Goal: Information Seeking & Learning: Learn about a topic

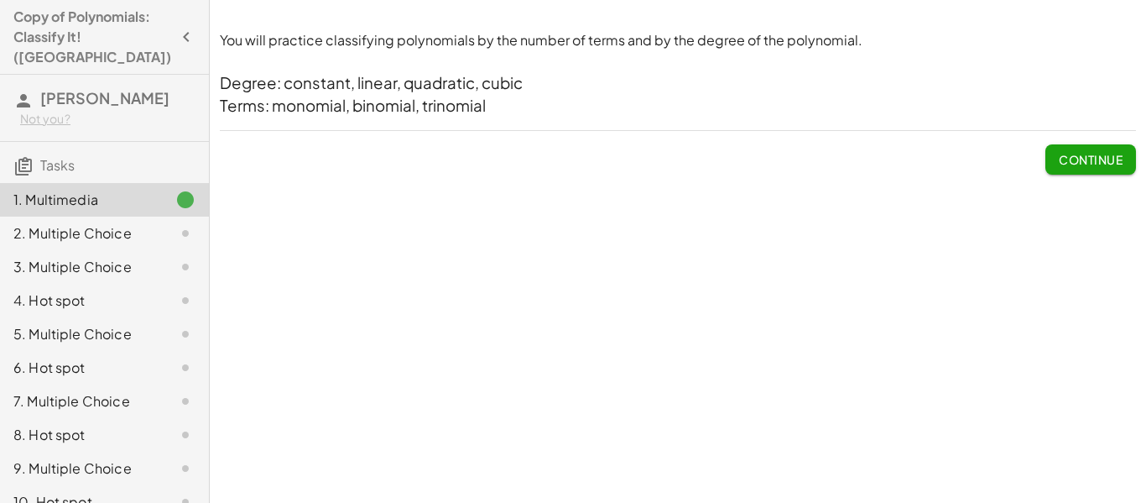
click at [1059, 153] on span "Continue" at bounding box center [1091, 159] width 64 height 15
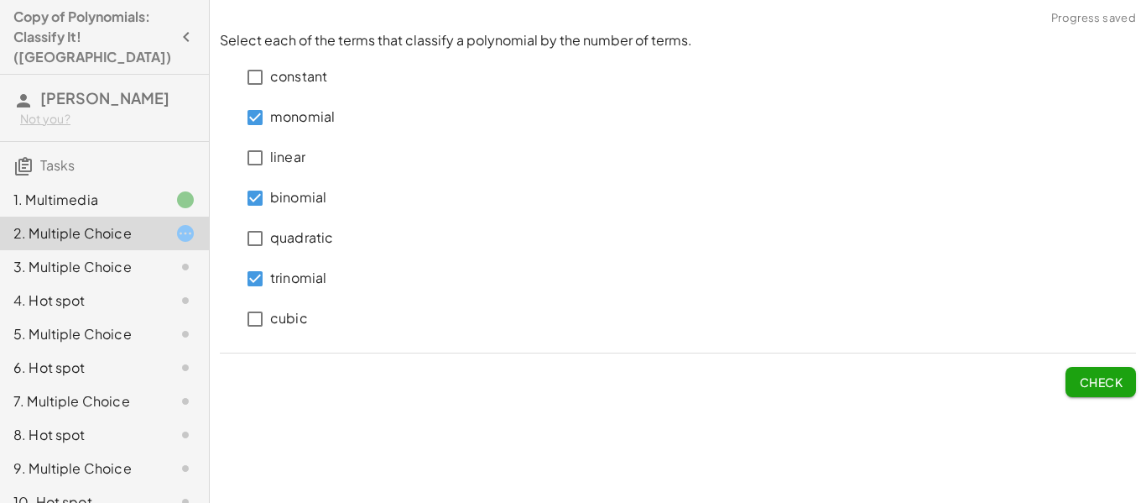
click at [1083, 370] on button "Check" at bounding box center [1100, 382] width 70 height 30
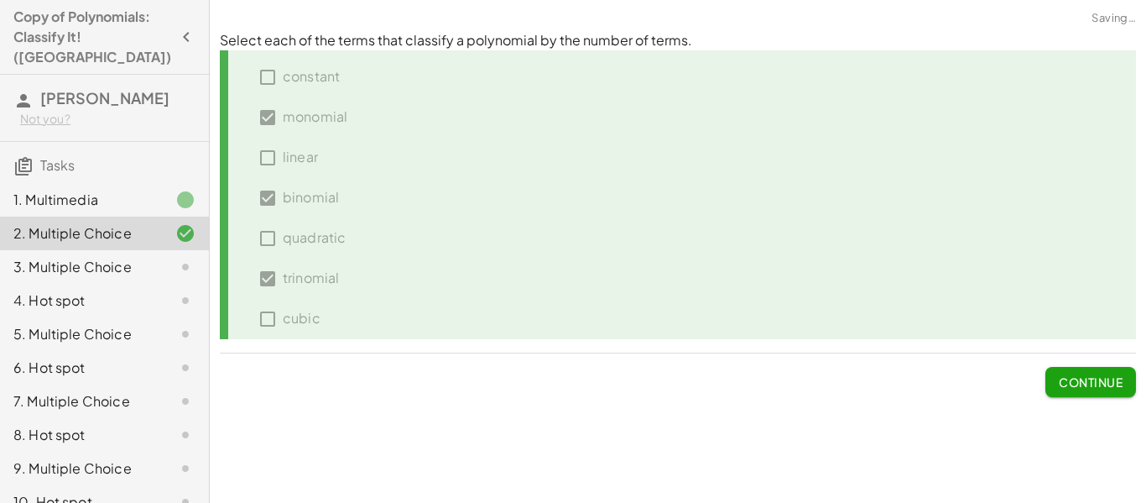
click at [1083, 370] on button "Continue" at bounding box center [1090, 382] width 91 height 30
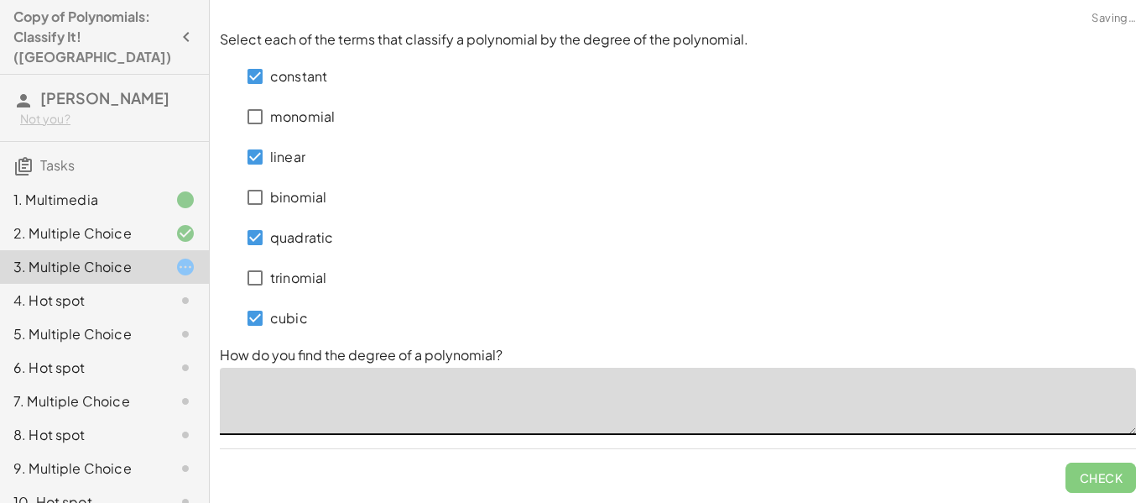
click at [340, 374] on textarea at bounding box center [678, 400] width 916 height 67
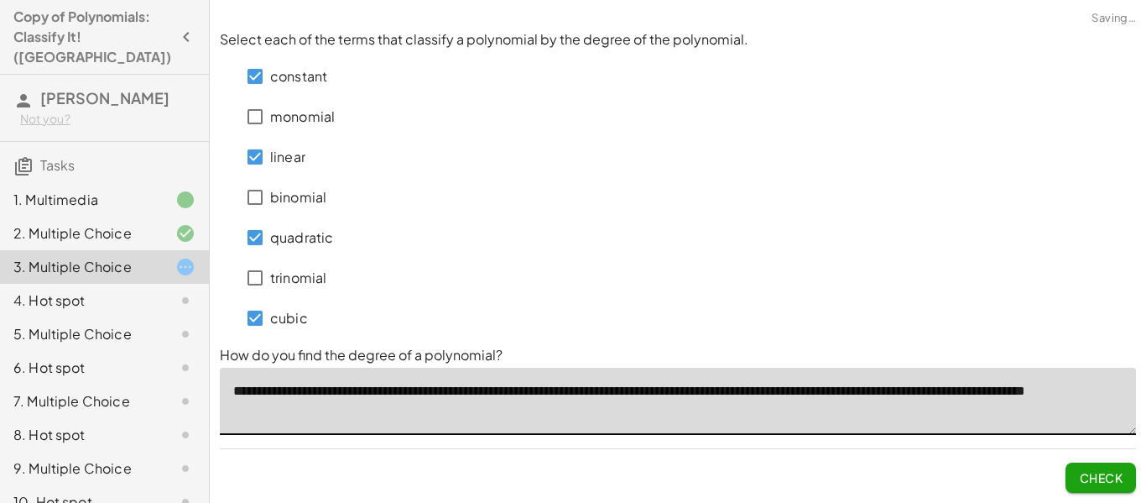
type textarea "**********"
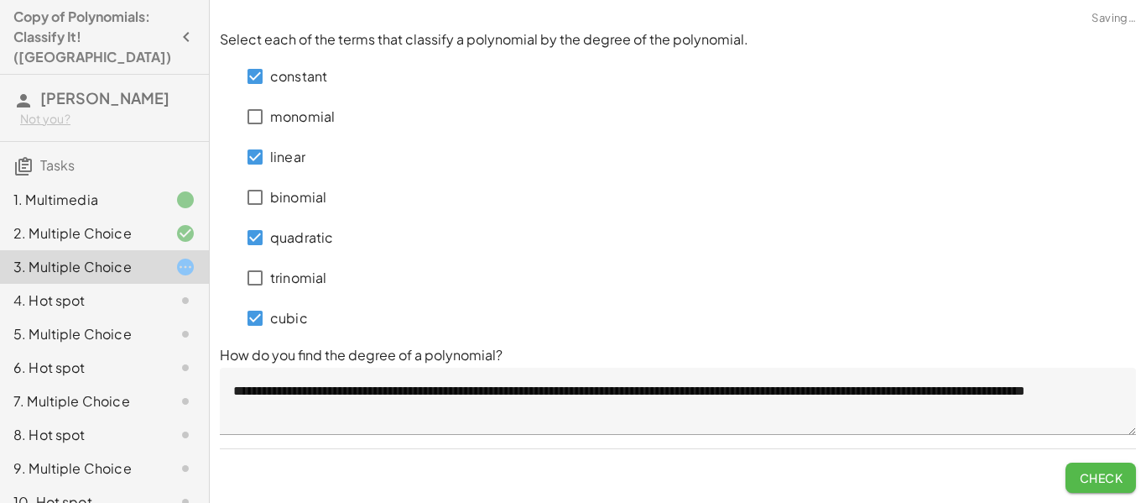
click at [1118, 475] on span "Check" at bounding box center [1101, 477] width 44 height 15
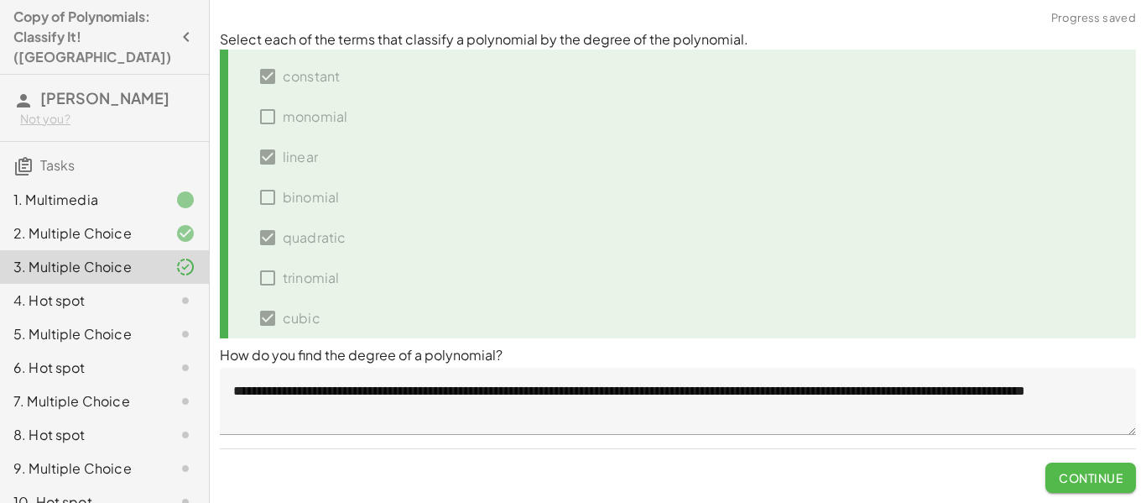
click at [1118, 475] on span "Continue" at bounding box center [1091, 477] width 64 height 15
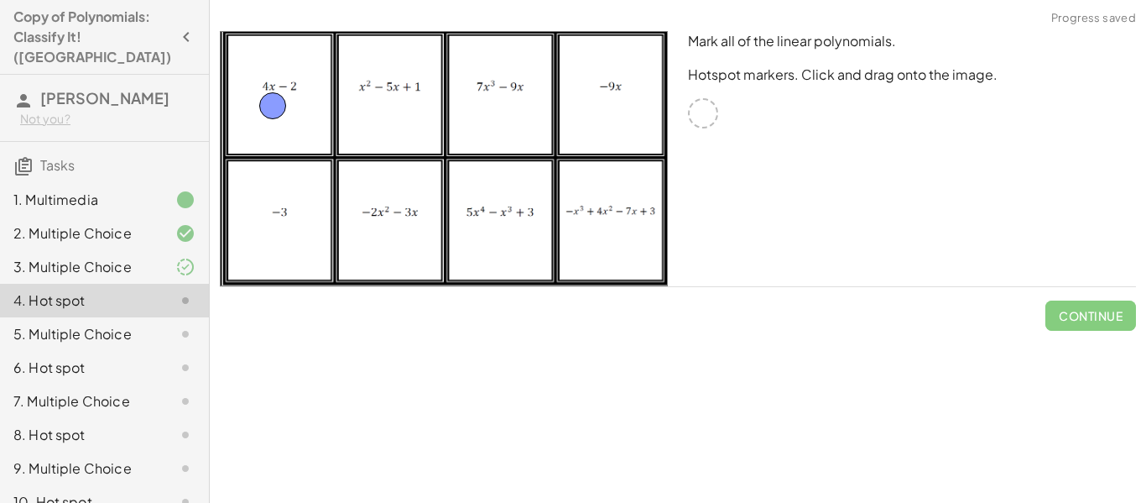
drag, startPoint x: 711, startPoint y: 107, endPoint x: 284, endPoint y: 98, distance: 426.3
drag, startPoint x: 703, startPoint y: 114, endPoint x: 592, endPoint y: 118, distance: 110.8
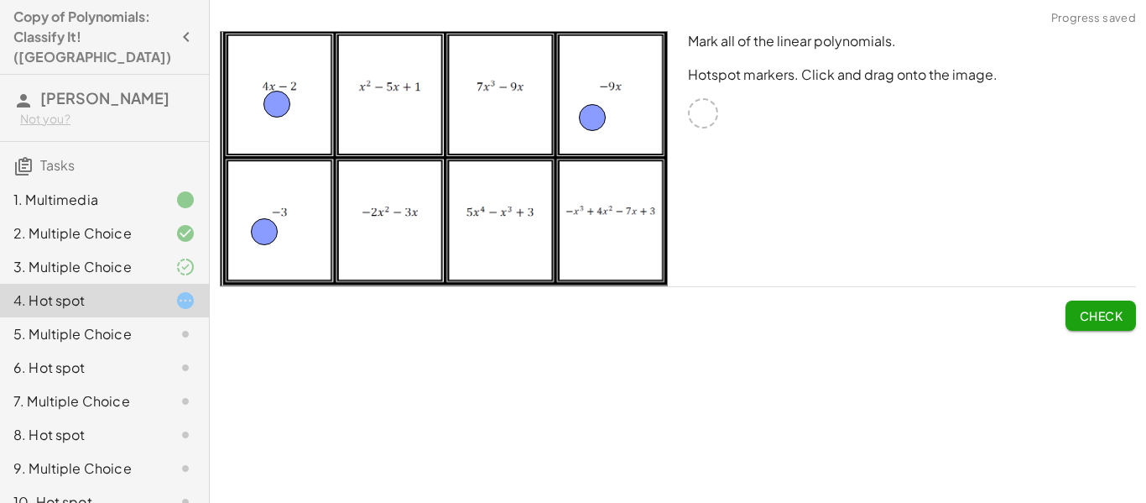
drag, startPoint x: 709, startPoint y: 116, endPoint x: 271, endPoint y: 232, distance: 453.0
click at [1114, 308] on span "Check" at bounding box center [1101, 315] width 44 height 15
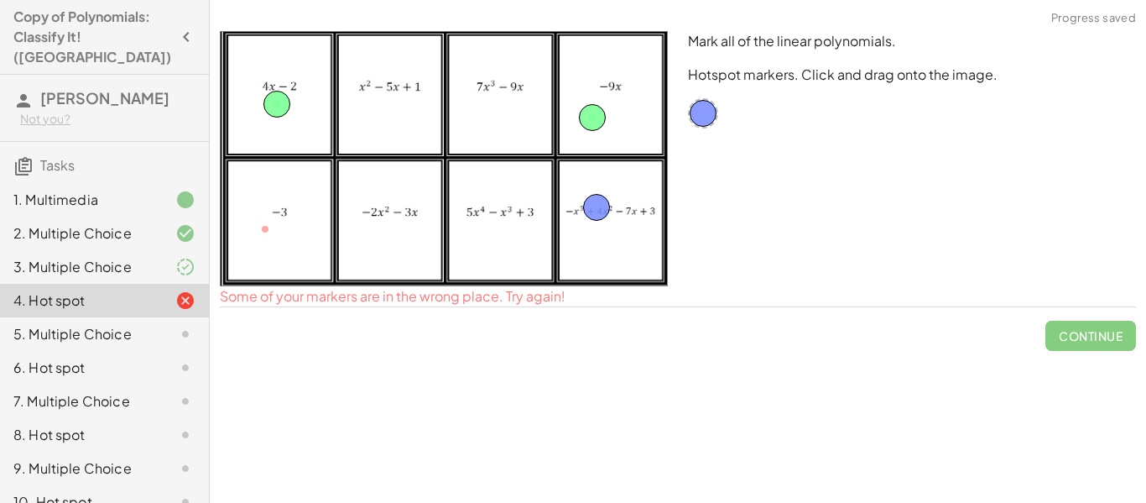
drag, startPoint x: 264, startPoint y: 226, endPoint x: 883, endPoint y: 169, distance: 620.9
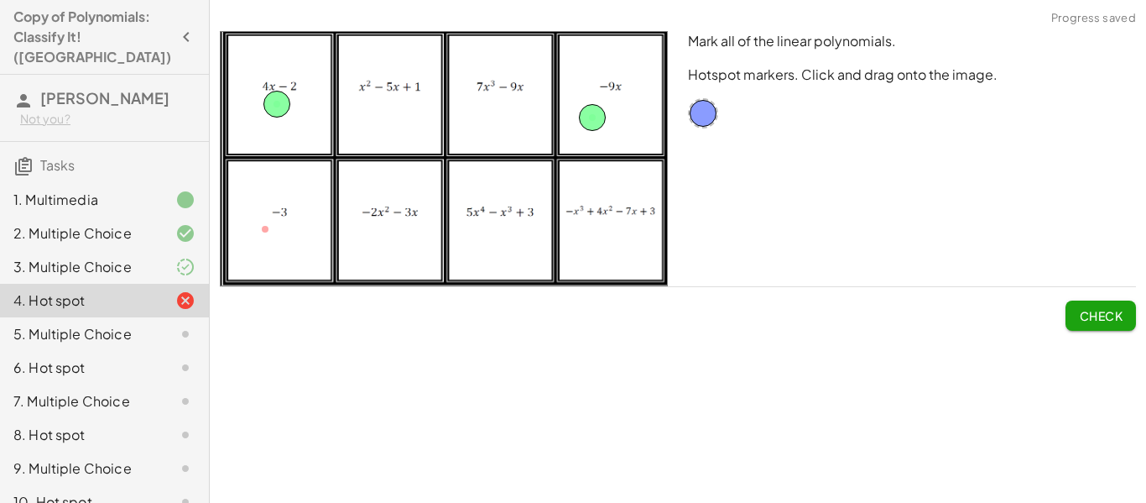
click at [1098, 315] on span "Check" at bounding box center [1101, 315] width 44 height 15
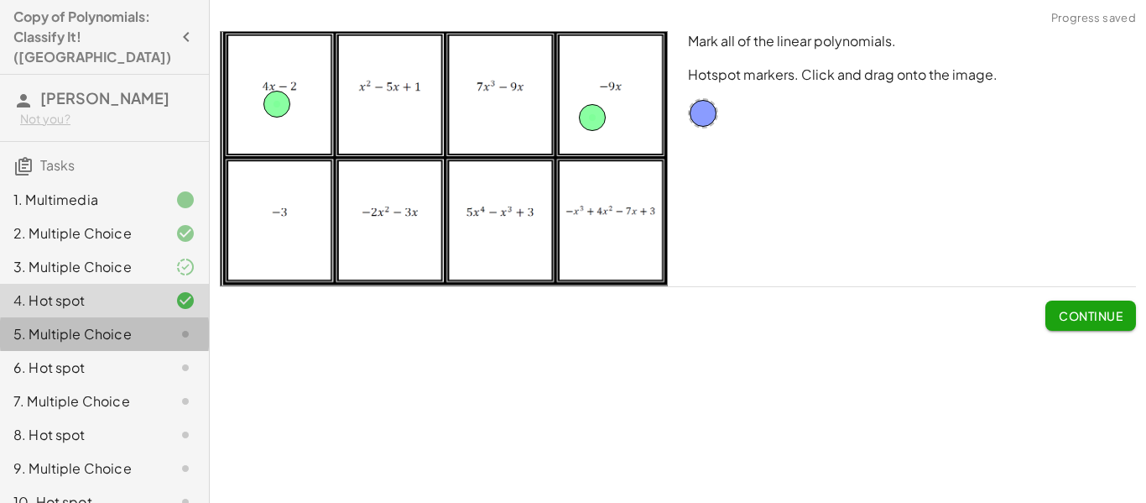
click at [175, 317] on div "5. Multiple Choice" at bounding box center [104, 334] width 209 height 34
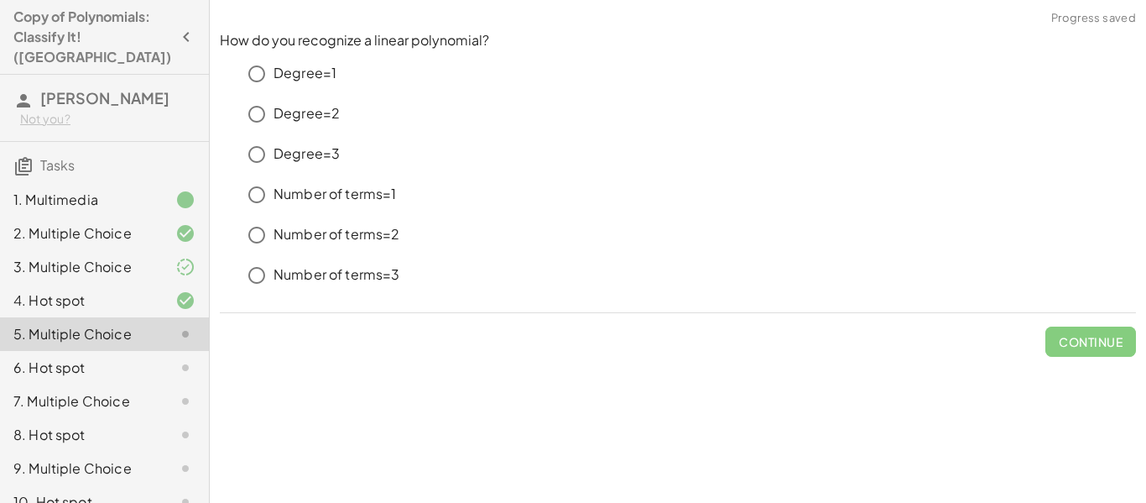
click at [159, 290] on div at bounding box center [171, 300] width 47 height 20
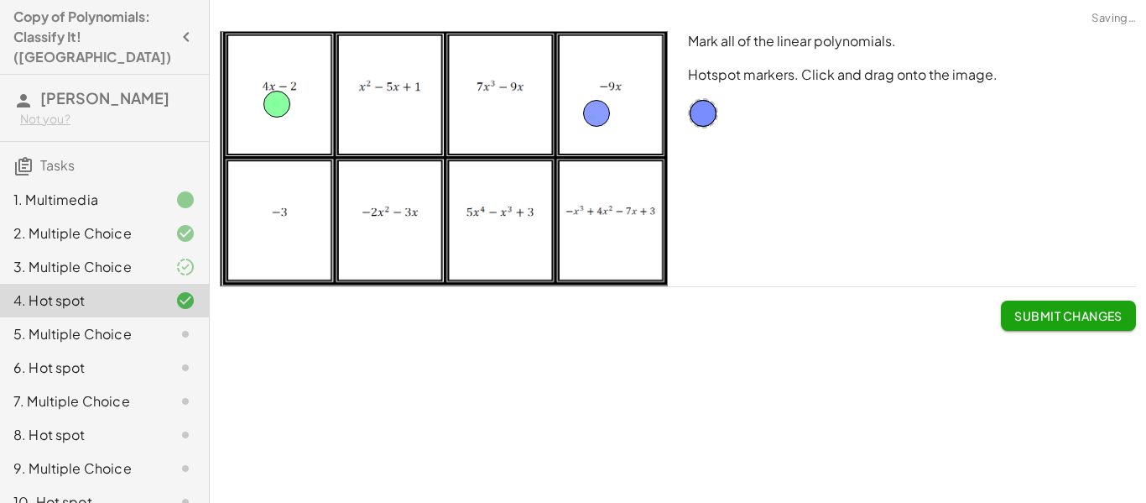
click at [1023, 305] on button "Submit Changes" at bounding box center [1068, 315] width 135 height 30
click at [1059, 308] on span "Continue" at bounding box center [1091, 315] width 64 height 15
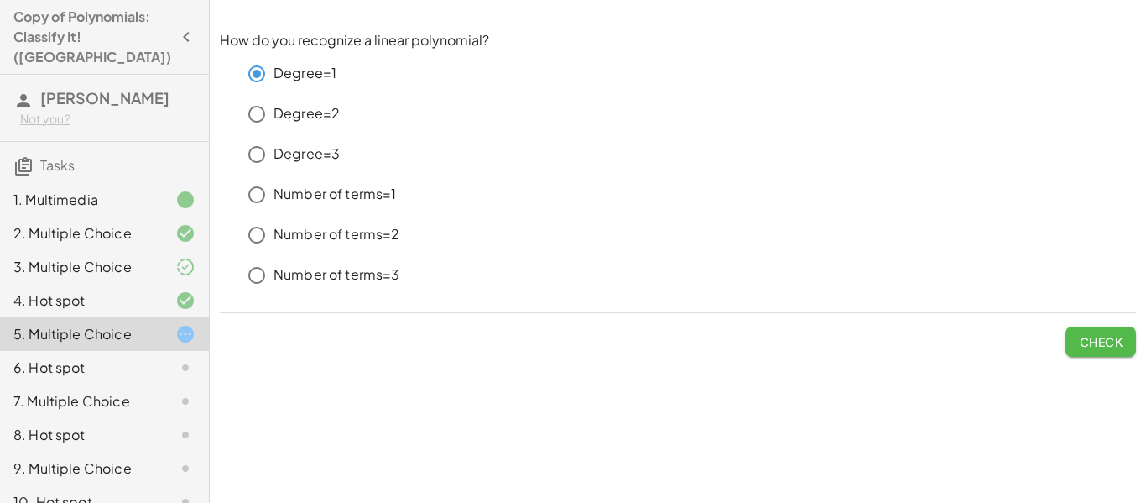
click at [1104, 328] on button "Check" at bounding box center [1100, 341] width 70 height 30
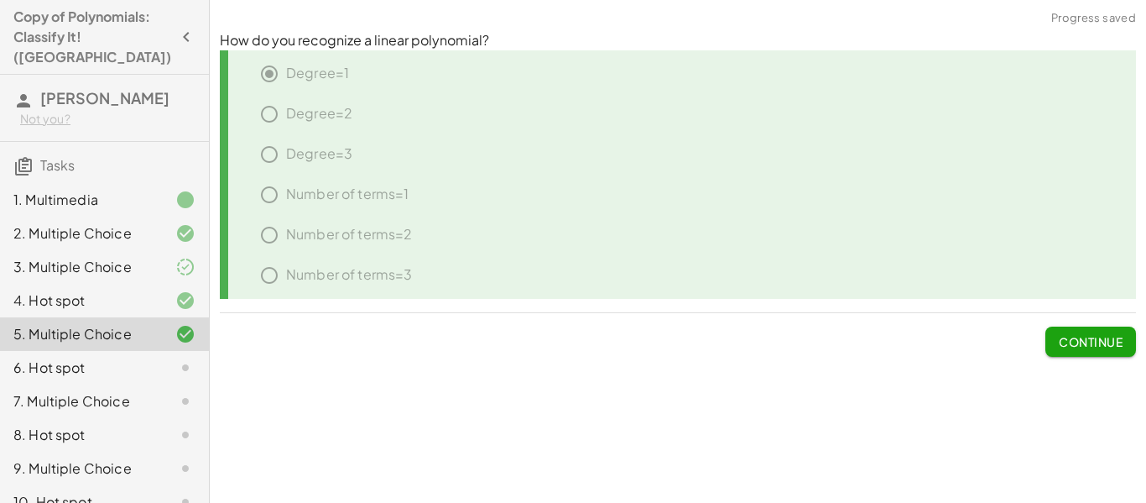
click at [1104, 328] on button "Continue" at bounding box center [1090, 341] width 91 height 30
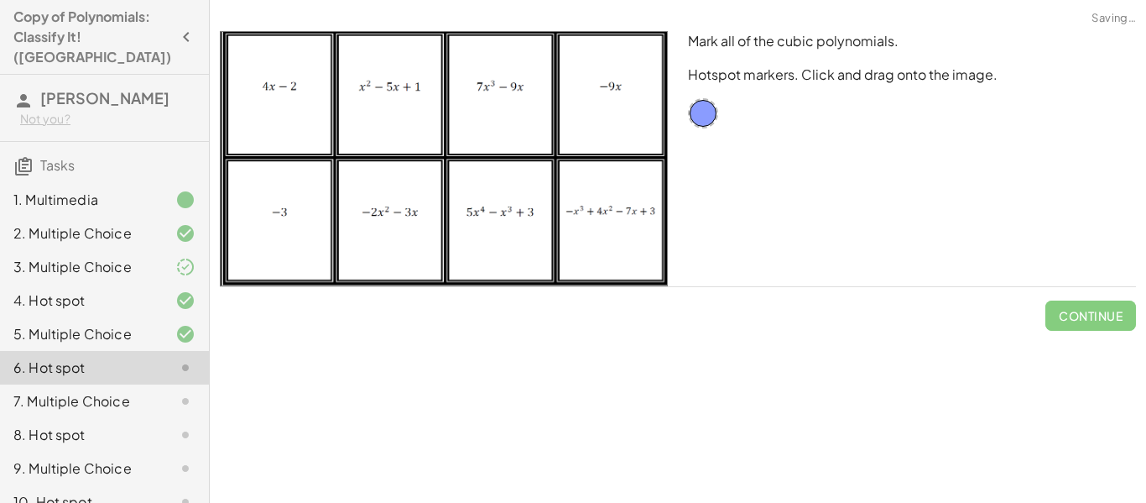
click at [831, 125] on div "Mark all of the cubic polynomials. Hotspot markers. Click and drag onto the ima…" at bounding box center [912, 158] width 468 height 275
drag, startPoint x: 700, startPoint y: 112, endPoint x: 524, endPoint y: 105, distance: 176.3
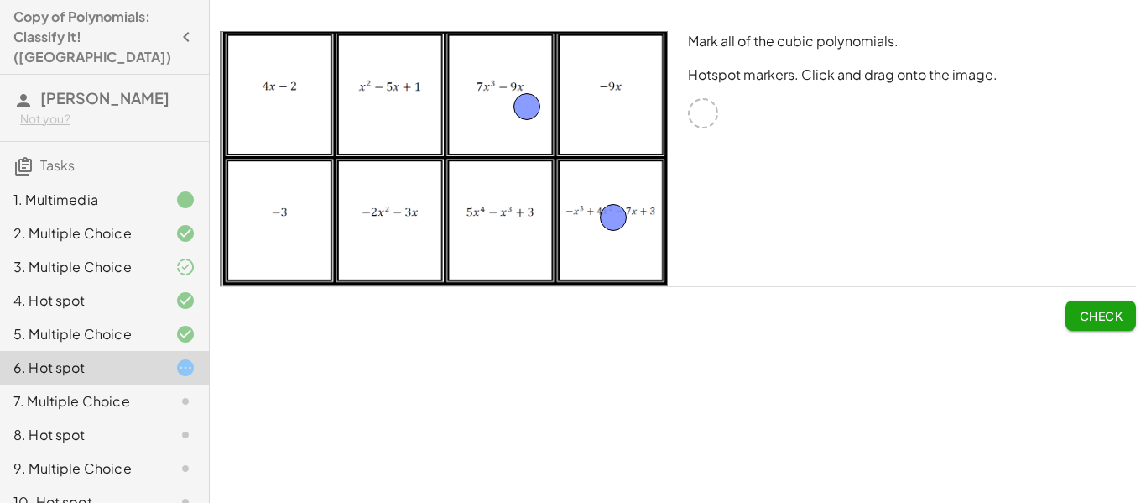
drag, startPoint x: 707, startPoint y: 114, endPoint x: 618, endPoint y: 218, distance: 136.9
click at [1079, 302] on button "Check" at bounding box center [1100, 315] width 70 height 30
click at [1083, 312] on span "Continue" at bounding box center [1091, 315] width 64 height 15
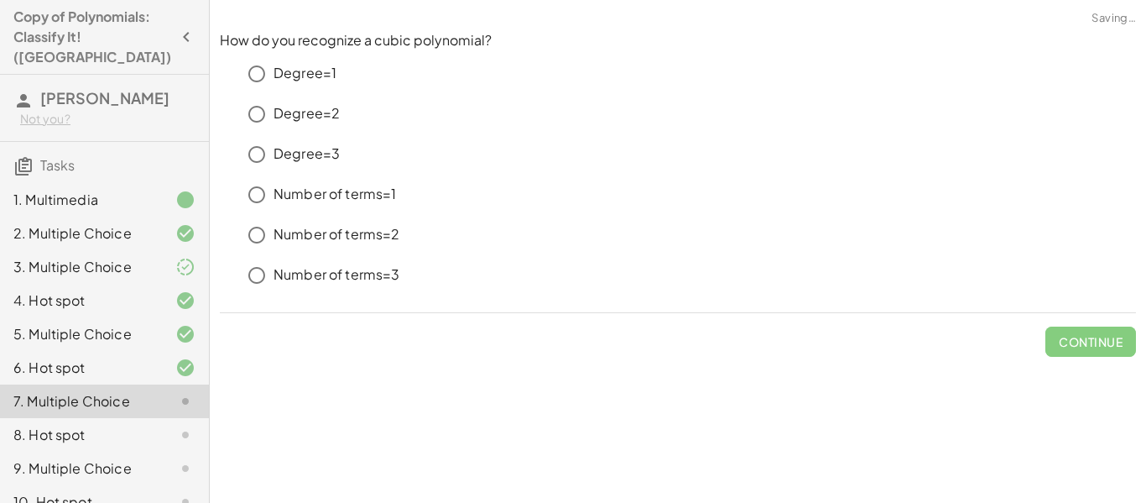
click at [313, 114] on p "Degree=2" at bounding box center [306, 113] width 66 height 19
click at [313, 140] on div "Degree=3" at bounding box center [688, 155] width 896 height 34
click at [319, 155] on p "Degree=3" at bounding box center [306, 153] width 66 height 19
click at [1124, 342] on button "Check" at bounding box center [1100, 341] width 70 height 30
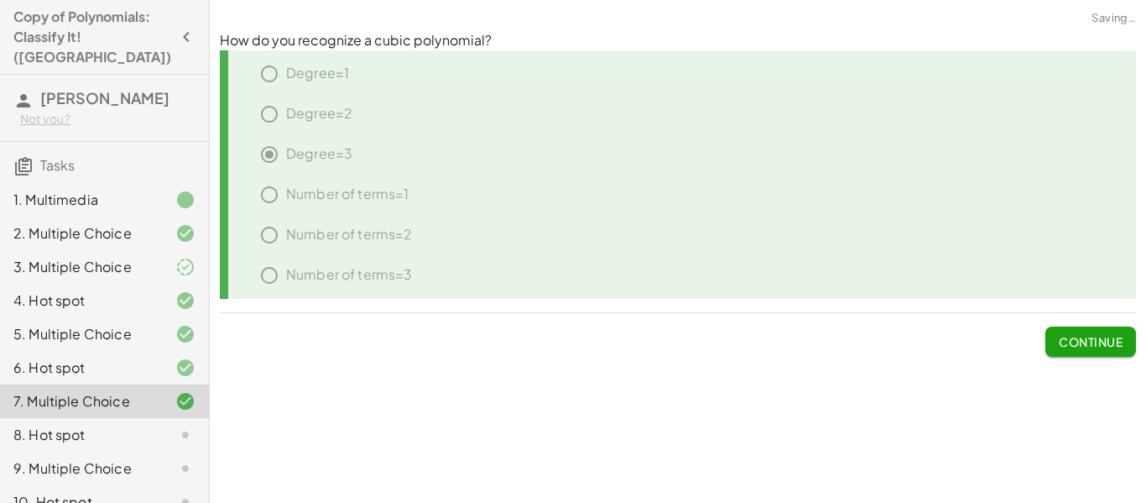
click at [1124, 342] on button "Continue" at bounding box center [1090, 341] width 91 height 30
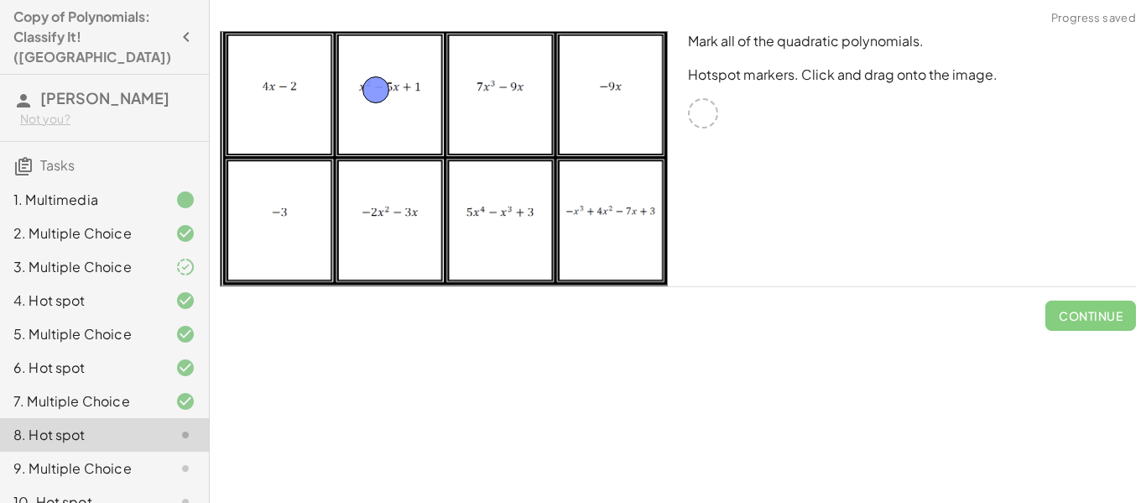
drag, startPoint x: 715, startPoint y: 115, endPoint x: 387, endPoint y: 91, distance: 328.9
drag, startPoint x: 695, startPoint y: 115, endPoint x: 393, endPoint y: 214, distance: 318.6
click at [1101, 312] on span "Check" at bounding box center [1101, 315] width 44 height 15
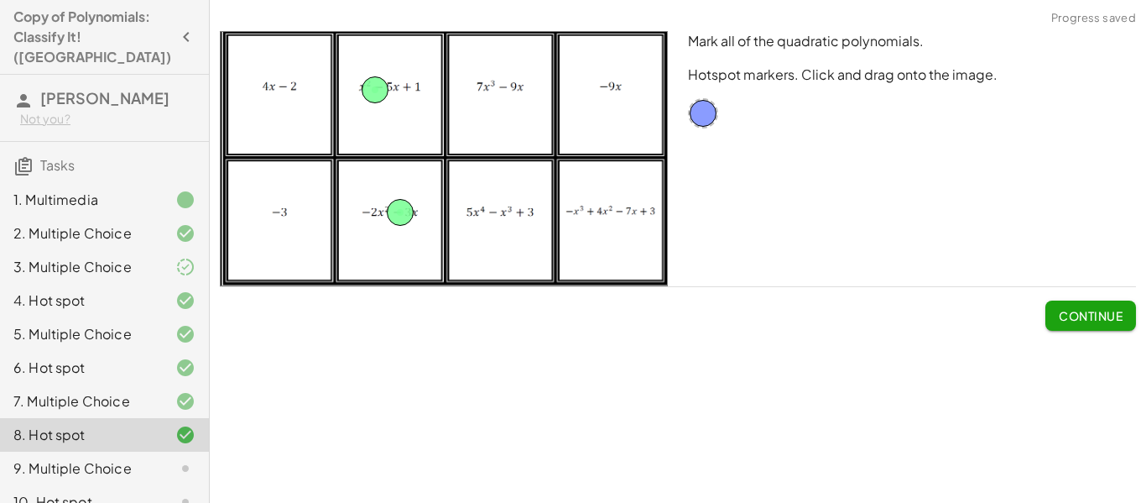
click at [1101, 312] on span "Continue" at bounding box center [1091, 315] width 64 height 15
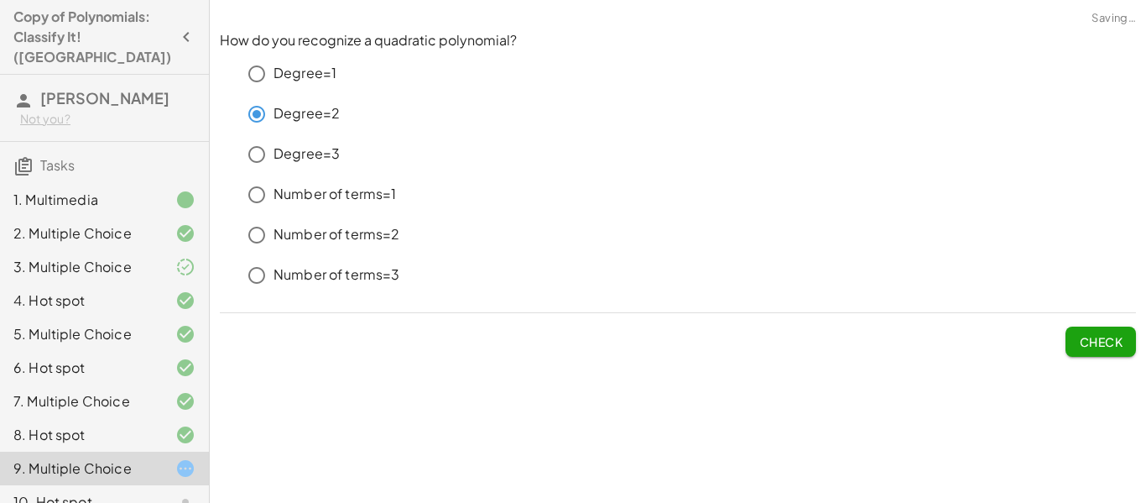
click at [1128, 337] on button "Check" at bounding box center [1100, 341] width 70 height 30
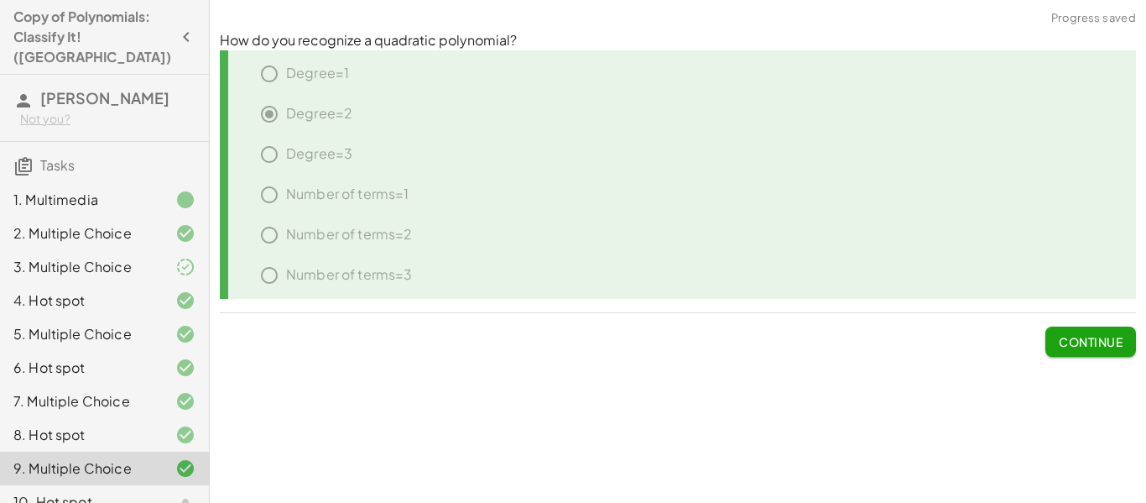
click at [1128, 337] on button "Continue" at bounding box center [1090, 341] width 91 height 30
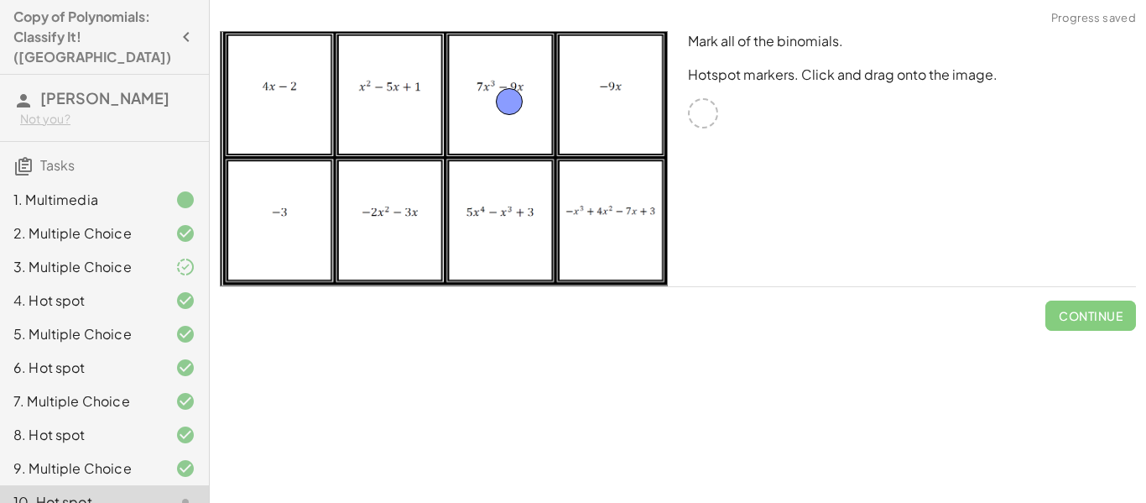
drag, startPoint x: 706, startPoint y: 108, endPoint x: 512, endPoint y: 96, distance: 194.2
drag, startPoint x: 705, startPoint y: 109, endPoint x: 258, endPoint y: 112, distance: 446.3
drag, startPoint x: 702, startPoint y: 116, endPoint x: 391, endPoint y: 216, distance: 326.9
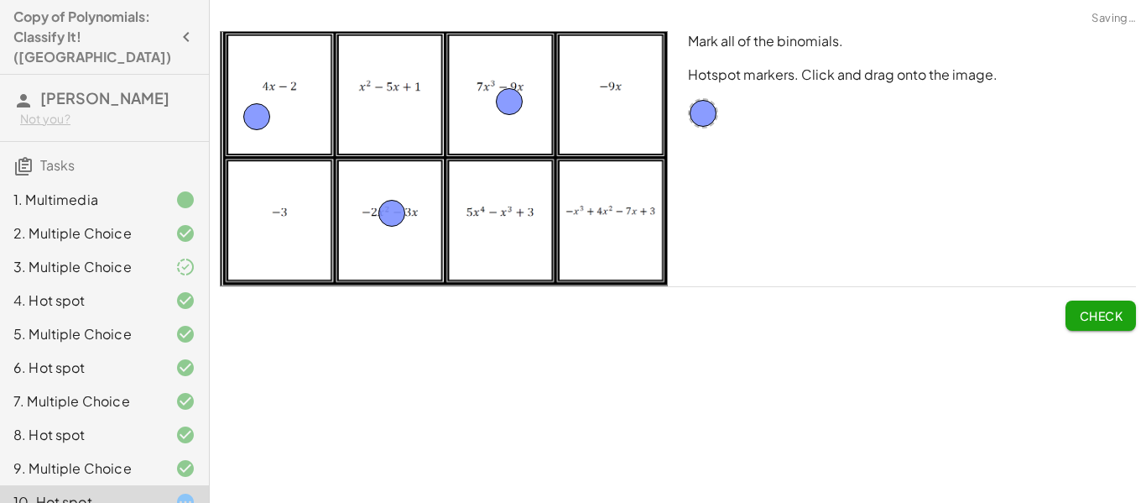
click at [1081, 314] on span "Check" at bounding box center [1101, 315] width 44 height 15
click at [1081, 314] on span "Continue" at bounding box center [1091, 315] width 64 height 15
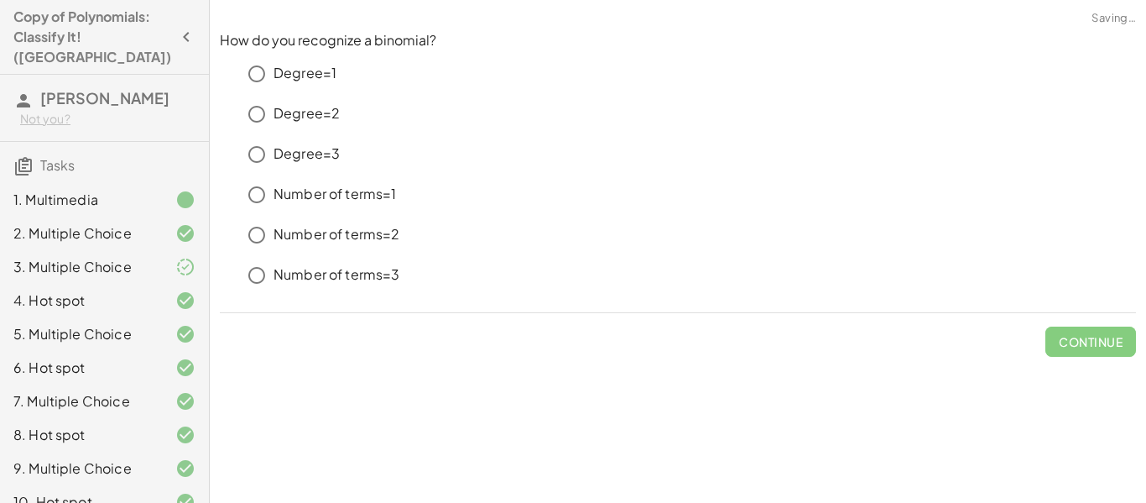
click at [356, 232] on p "Number of terms=2" at bounding box center [336, 234] width 127 height 19
click at [1101, 353] on button "Check" at bounding box center [1100, 341] width 70 height 30
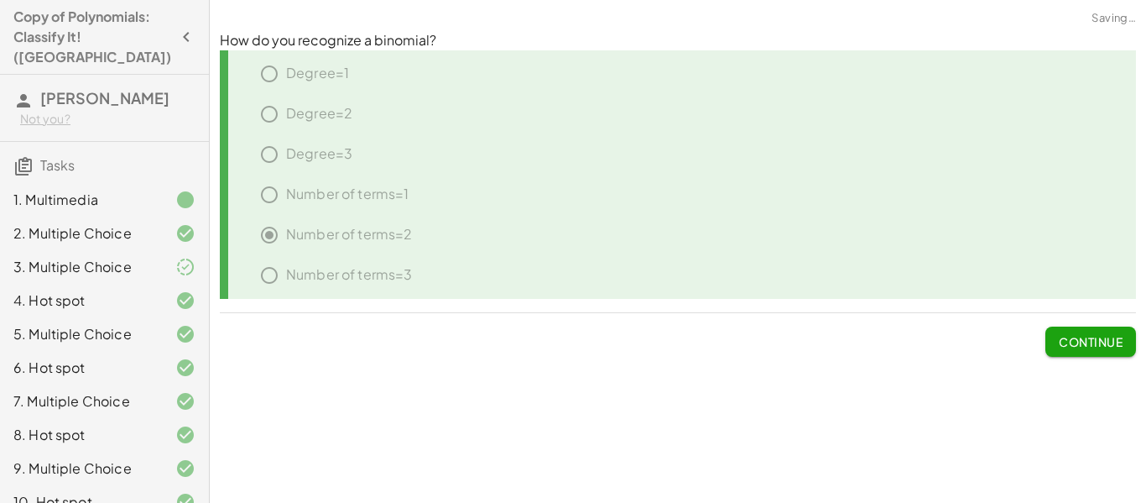
click at [1084, 326] on button "Continue" at bounding box center [1090, 341] width 91 height 30
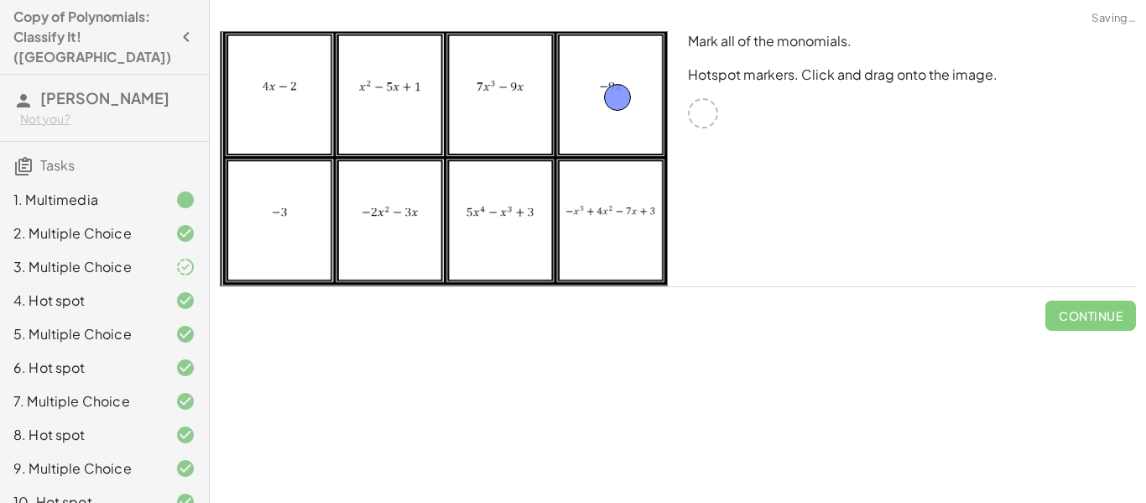
drag, startPoint x: 700, startPoint y: 111, endPoint x: 614, endPoint y: 95, distance: 87.0
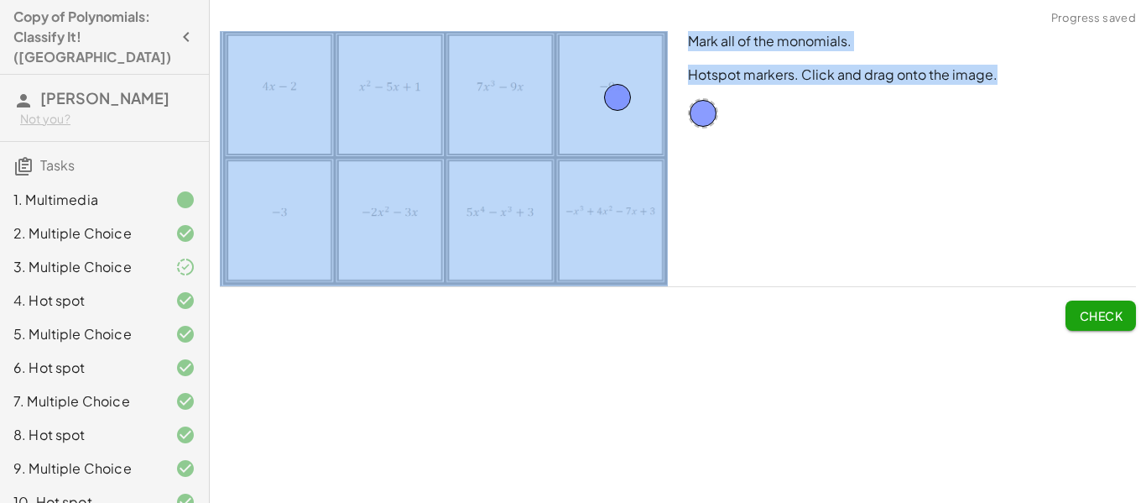
drag, startPoint x: 720, startPoint y: 111, endPoint x: 299, endPoint y: 196, distance: 429.8
click at [299, 196] on div "Mark all of the monomials. Hotspot markers. Click and drag onto the image." at bounding box center [678, 158] width 936 height 275
click at [299, 196] on img at bounding box center [444, 158] width 448 height 255
click at [879, 220] on div "Mark all of the monomials. Hotspot markers. Click and drag onto the image." at bounding box center [912, 158] width 468 height 275
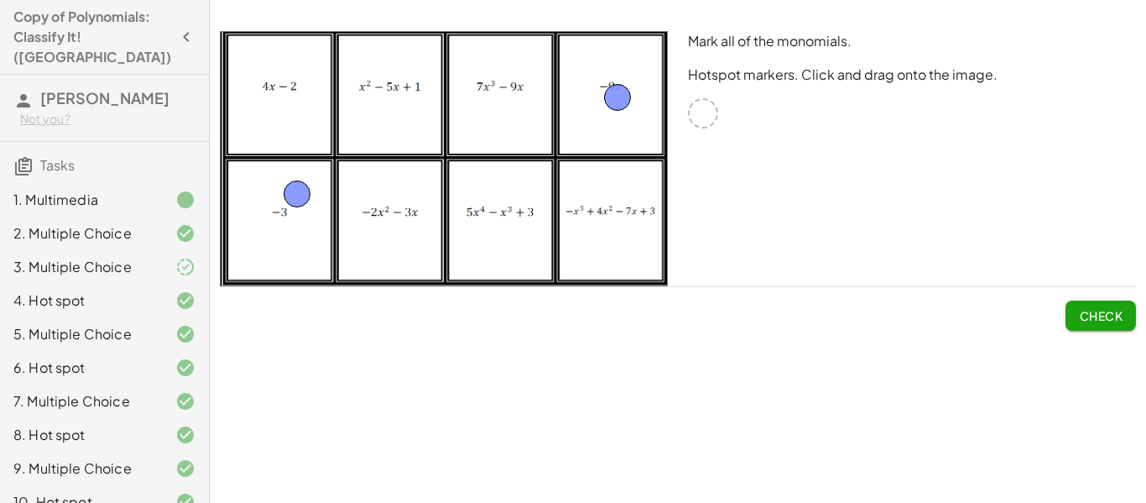
drag, startPoint x: 699, startPoint y: 122, endPoint x: 292, endPoint y: 202, distance: 414.8
click at [1070, 316] on button "Check" at bounding box center [1100, 315] width 70 height 30
click at [1070, 316] on span "Continue" at bounding box center [1091, 315] width 64 height 15
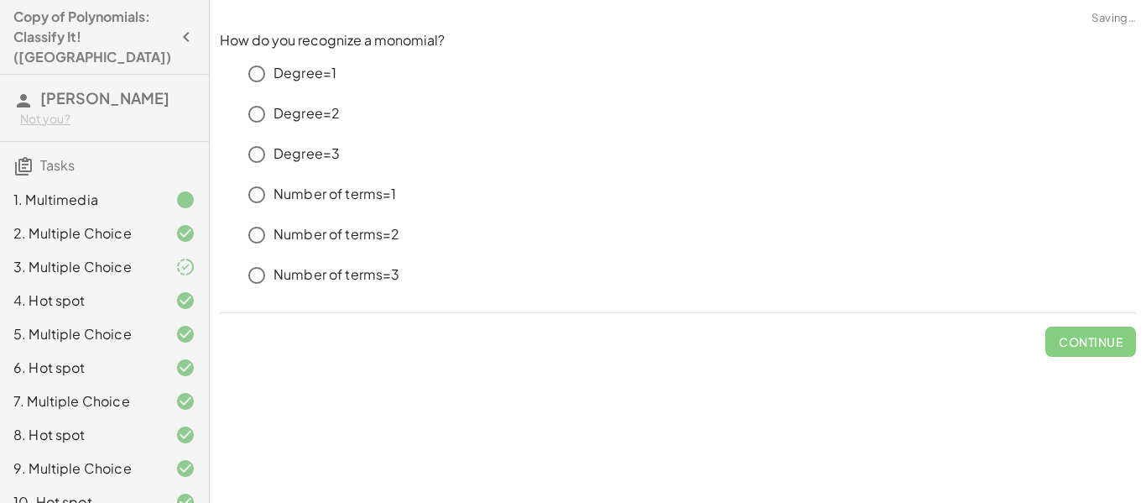
click at [286, 188] on p "Number of terms=1" at bounding box center [334, 194] width 123 height 19
click at [1081, 341] on span "Check" at bounding box center [1101, 341] width 44 height 15
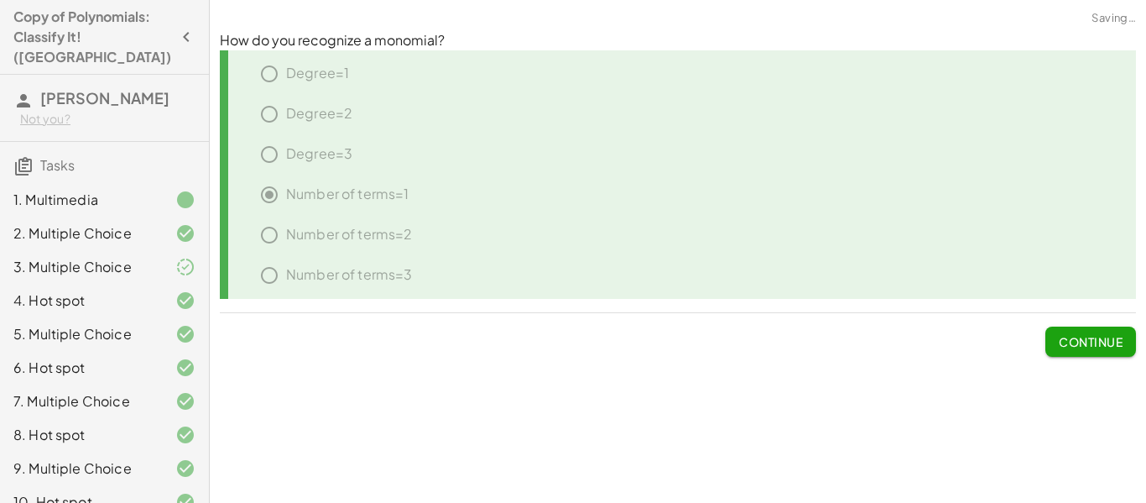
scroll to position [472, 0]
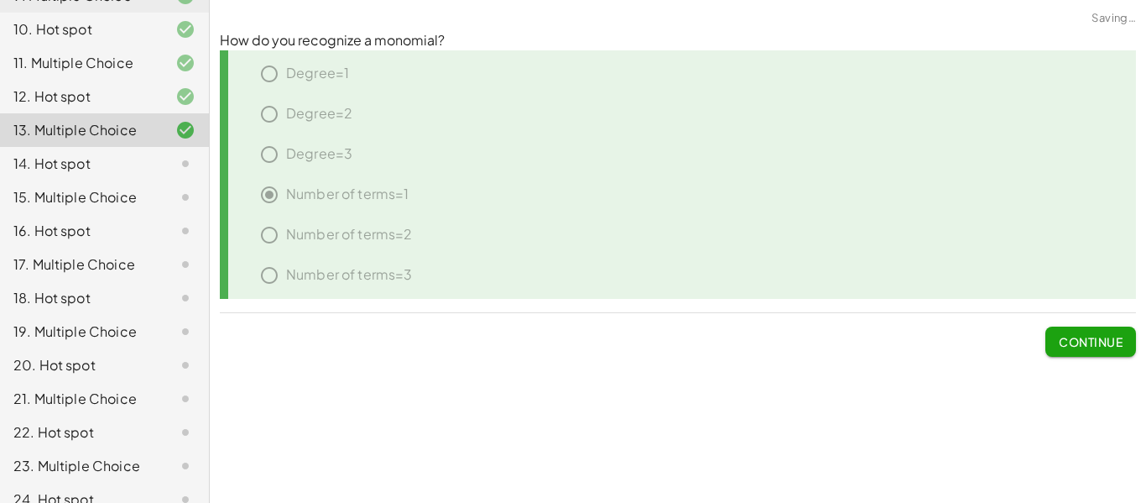
click at [1068, 339] on span "Continue" at bounding box center [1091, 341] width 64 height 15
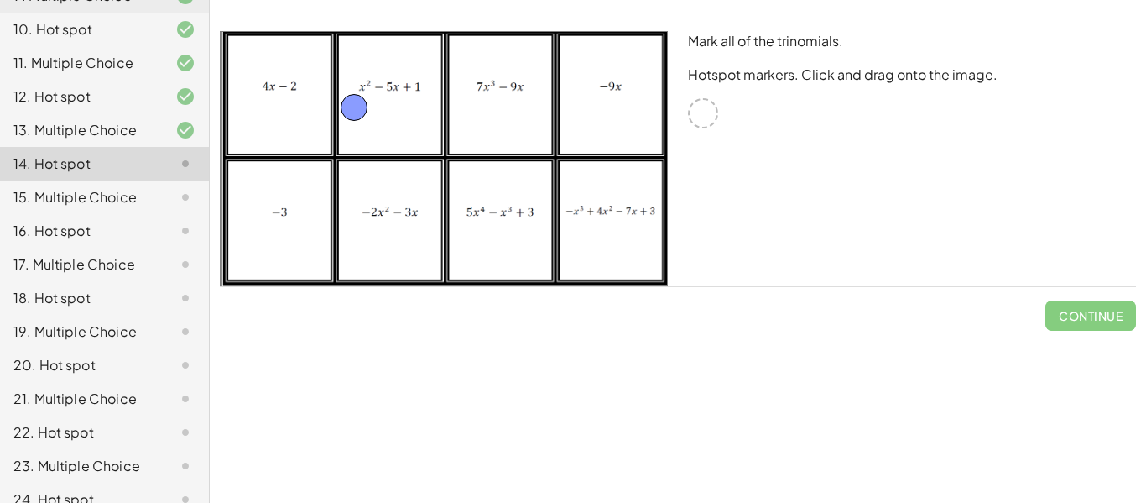
drag, startPoint x: 706, startPoint y: 117, endPoint x: 357, endPoint y: 112, distance: 349.1
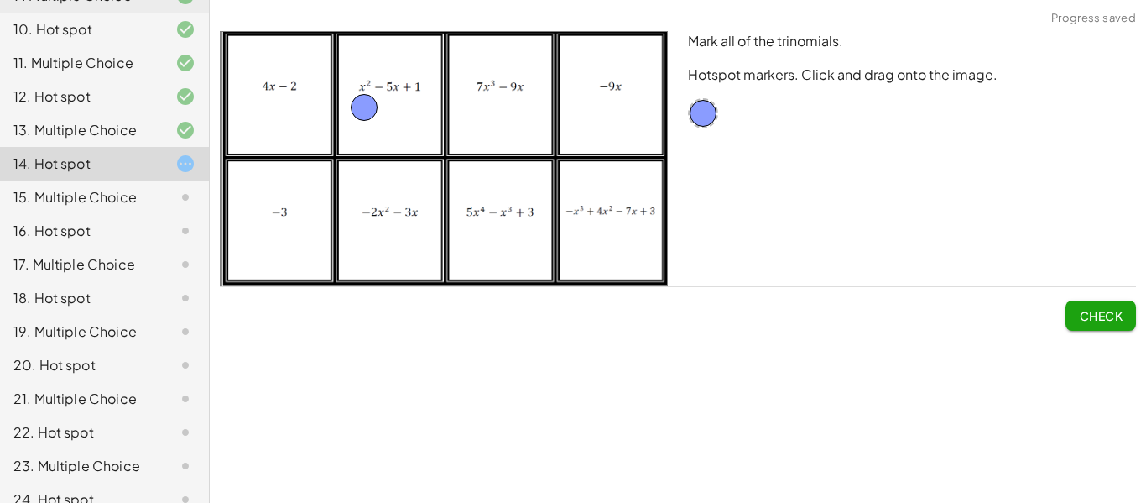
drag, startPoint x: 357, startPoint y: 112, endPoint x: 377, endPoint y: 112, distance: 19.3
drag, startPoint x: 703, startPoint y: 126, endPoint x: 520, endPoint y: 216, distance: 204.1
click at [1091, 308] on span "Check" at bounding box center [1101, 315] width 44 height 15
click at [1091, 308] on span "Continue" at bounding box center [1091, 315] width 64 height 15
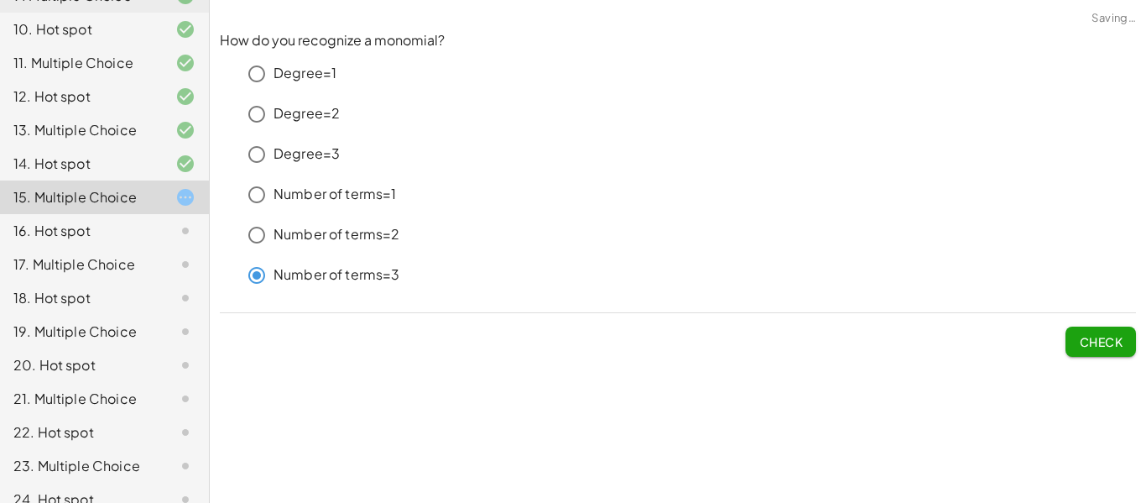
click at [1097, 341] on span "Check" at bounding box center [1101, 341] width 44 height 15
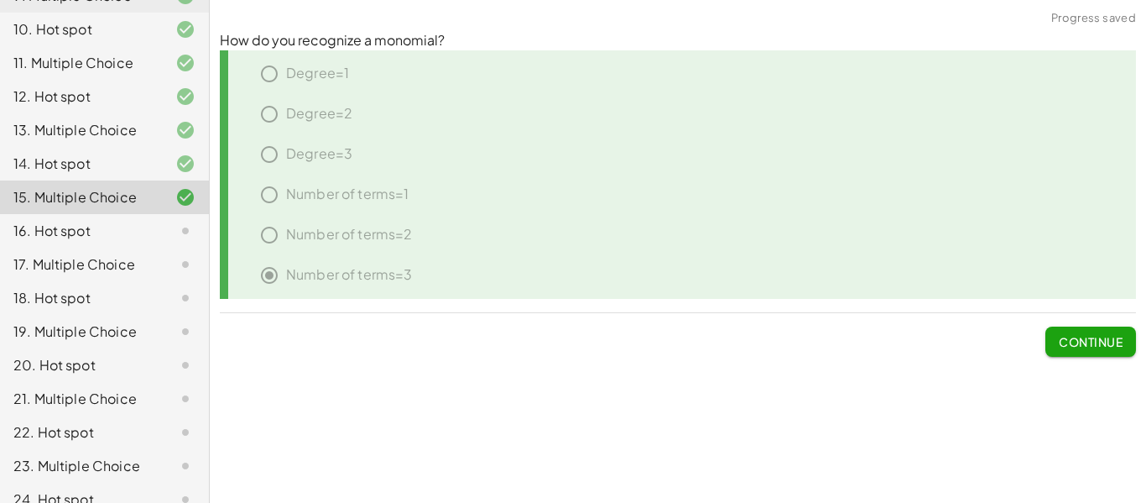
click at [1097, 341] on span "Continue" at bounding box center [1091, 341] width 64 height 15
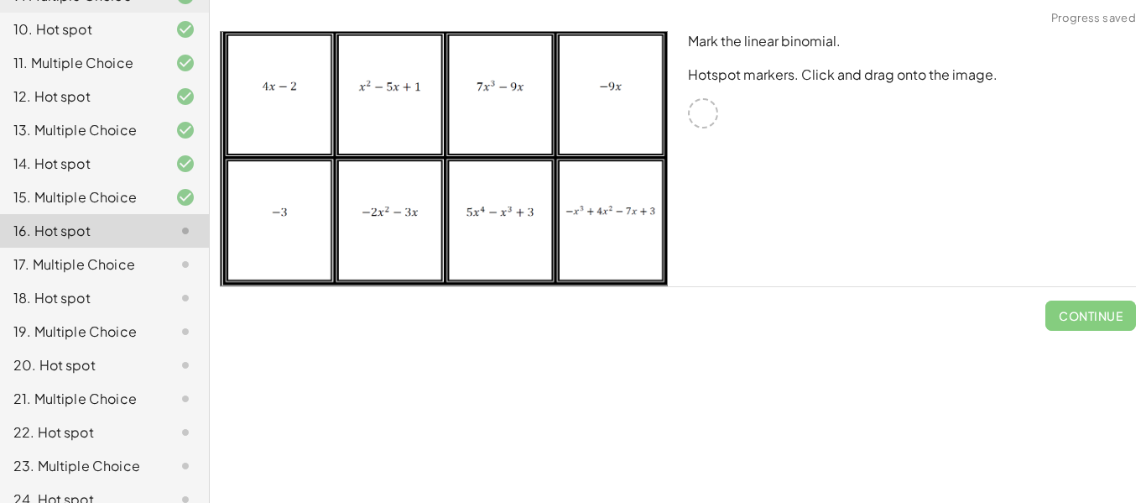
drag, startPoint x: 695, startPoint y: 109, endPoint x: 791, endPoint y: 169, distance: 113.4
click at [791, 169] on div "Mark the linear binomial. Hotspot markers. Click and drag onto the image." at bounding box center [912, 158] width 468 height 275
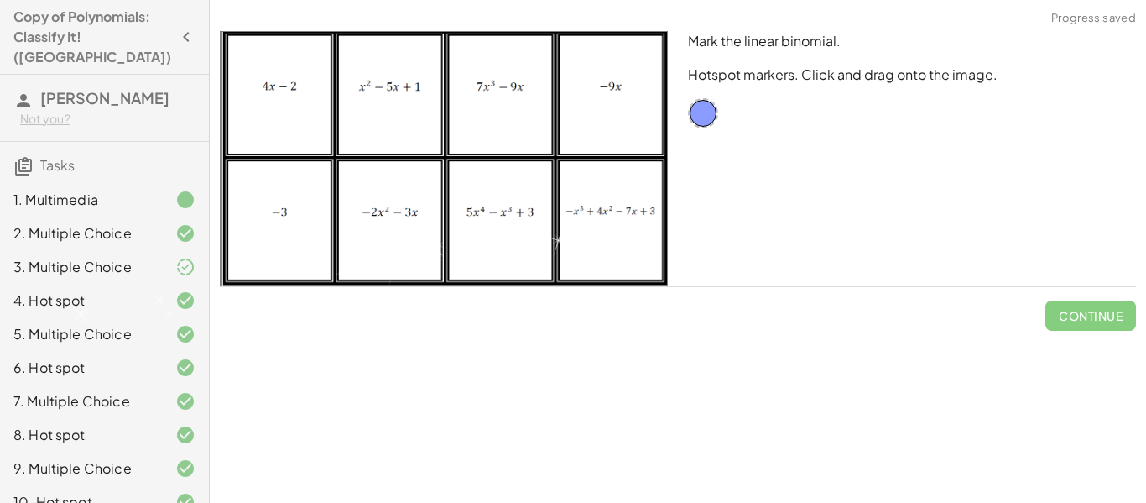
scroll to position [472, 0]
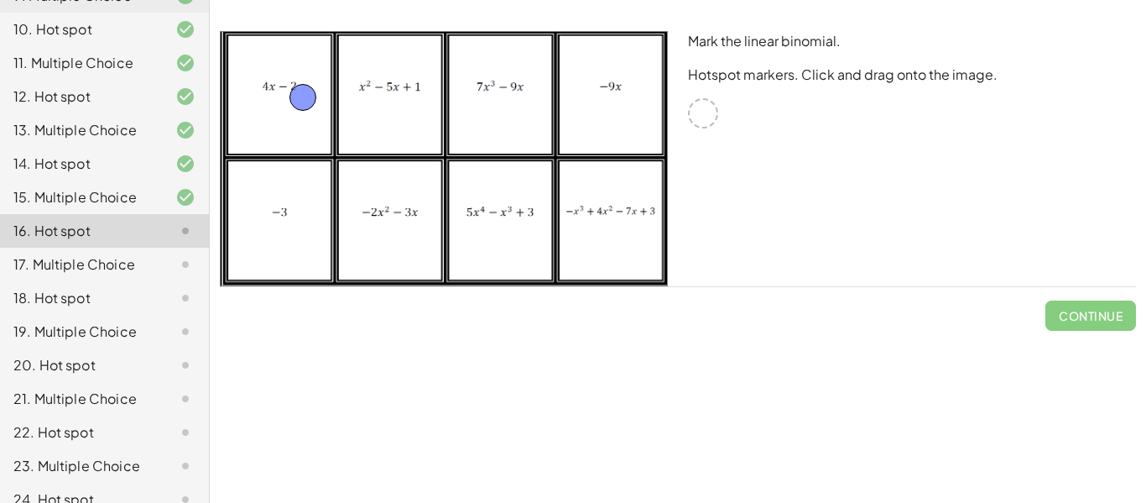
drag, startPoint x: 712, startPoint y: 118, endPoint x: 312, endPoint y: 102, distance: 400.5
click at [1103, 320] on span "Check" at bounding box center [1101, 315] width 44 height 15
click at [1103, 320] on span "Continue" at bounding box center [1091, 315] width 64 height 15
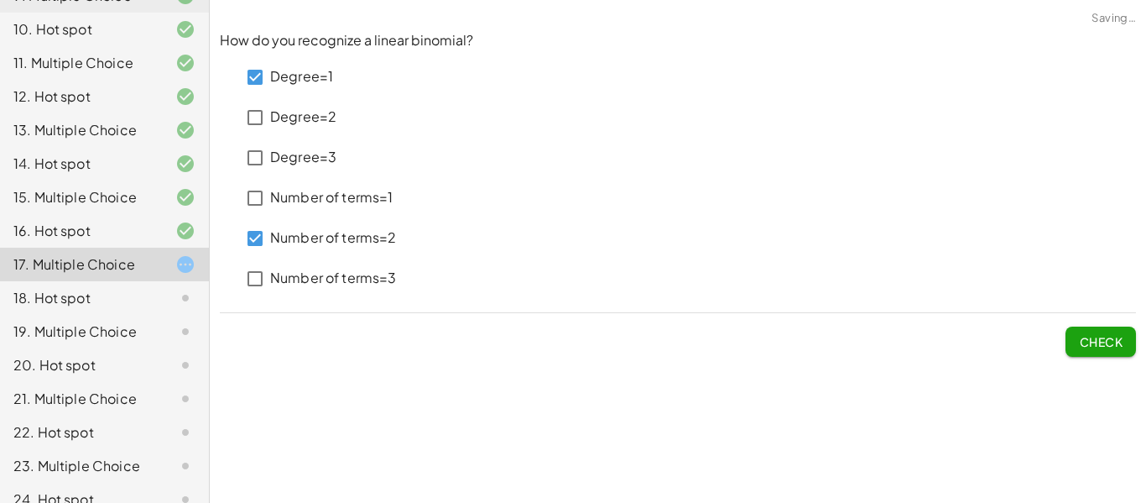
click at [1081, 351] on button "Check" at bounding box center [1100, 341] width 70 height 30
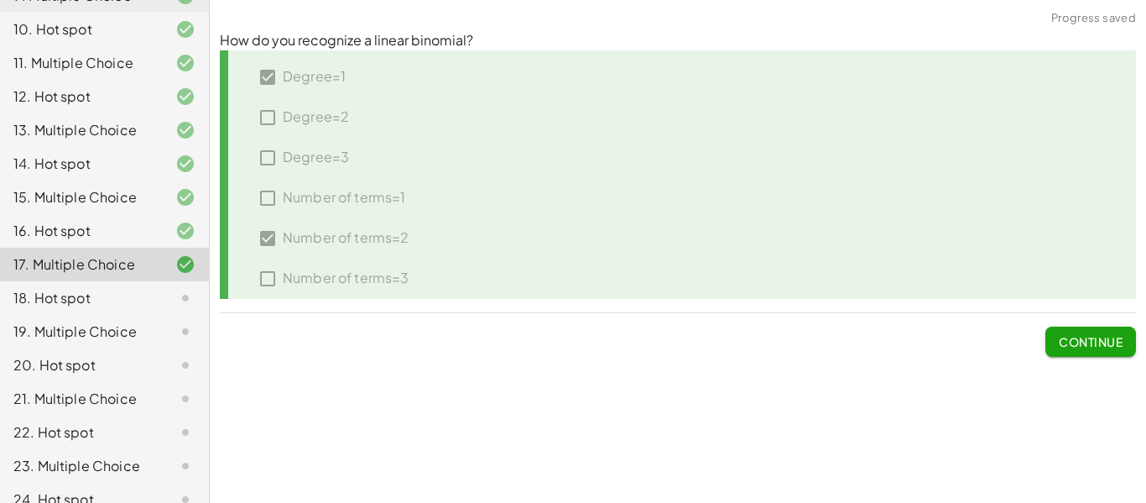
click at [1081, 351] on button "Continue" at bounding box center [1090, 341] width 91 height 30
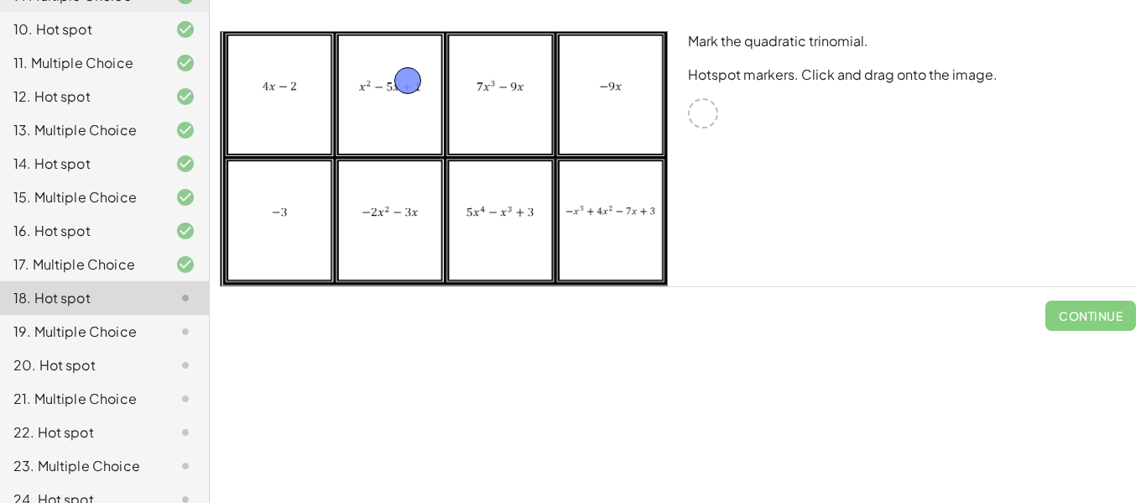
drag, startPoint x: 711, startPoint y: 114, endPoint x: 411, endPoint y: 85, distance: 301.8
click at [1083, 308] on span "Check" at bounding box center [1101, 315] width 44 height 15
click at [1083, 308] on span "Continue" at bounding box center [1091, 315] width 64 height 15
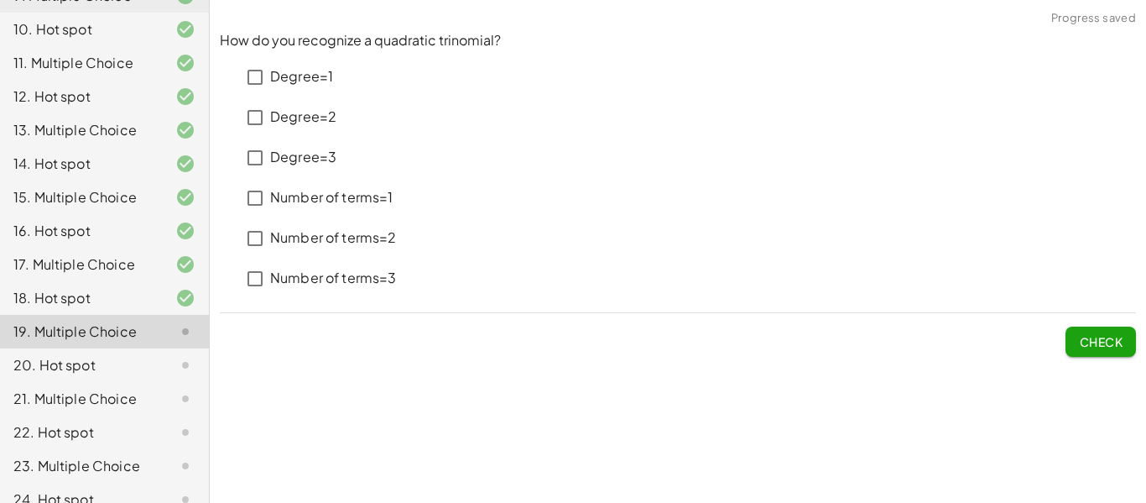
click at [316, 112] on p "Degree=2" at bounding box center [303, 116] width 66 height 19
click at [328, 278] on p "Number of terms=3" at bounding box center [333, 277] width 127 height 19
click at [1115, 349] on button "Check" at bounding box center [1100, 341] width 70 height 30
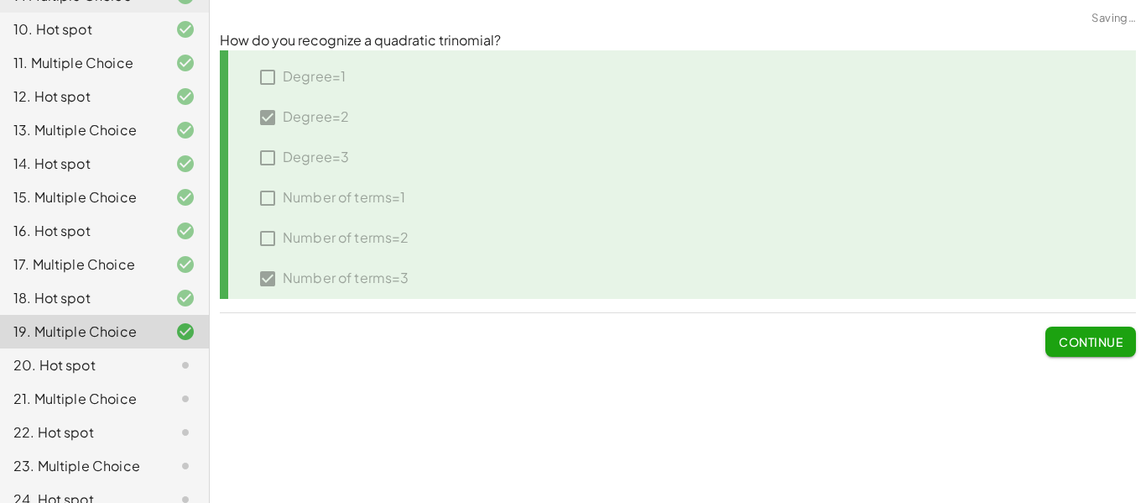
click at [1115, 349] on button "Continue" at bounding box center [1090, 341] width 91 height 30
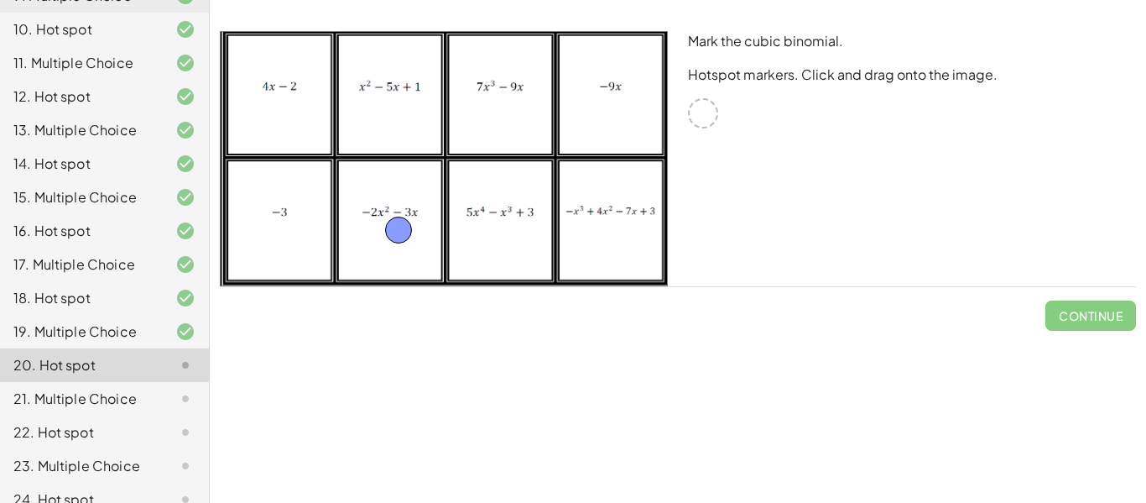
drag, startPoint x: 706, startPoint y: 114, endPoint x: 399, endPoint y: 230, distance: 328.2
drag, startPoint x: 398, startPoint y: 227, endPoint x: 326, endPoint y: 94, distance: 151.3
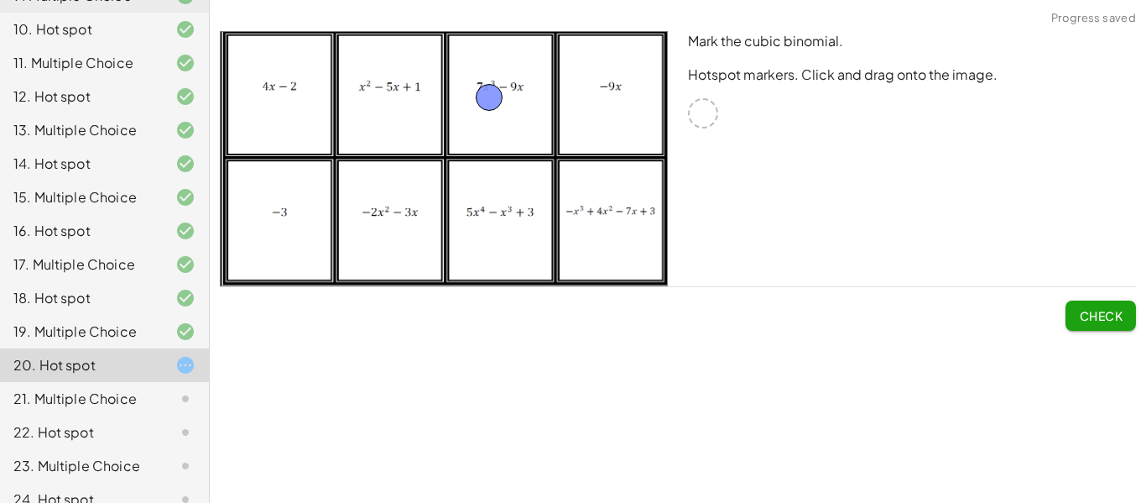
drag, startPoint x: 326, startPoint y: 94, endPoint x: 491, endPoint y: 94, distance: 164.4
click at [1103, 306] on button "Check" at bounding box center [1100, 315] width 70 height 30
click at [1103, 306] on button "Continue" at bounding box center [1090, 315] width 91 height 30
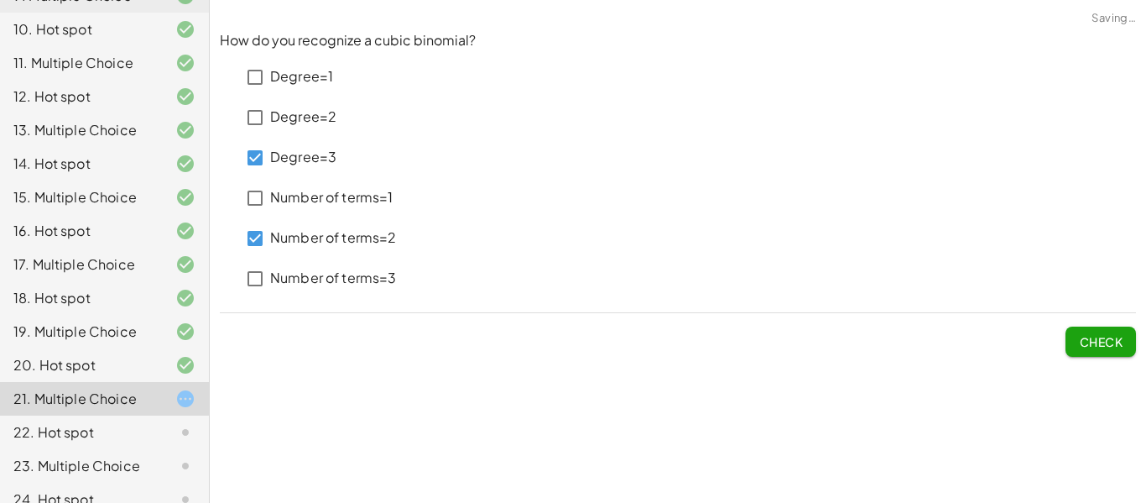
click at [1076, 336] on button "Check" at bounding box center [1100, 341] width 70 height 30
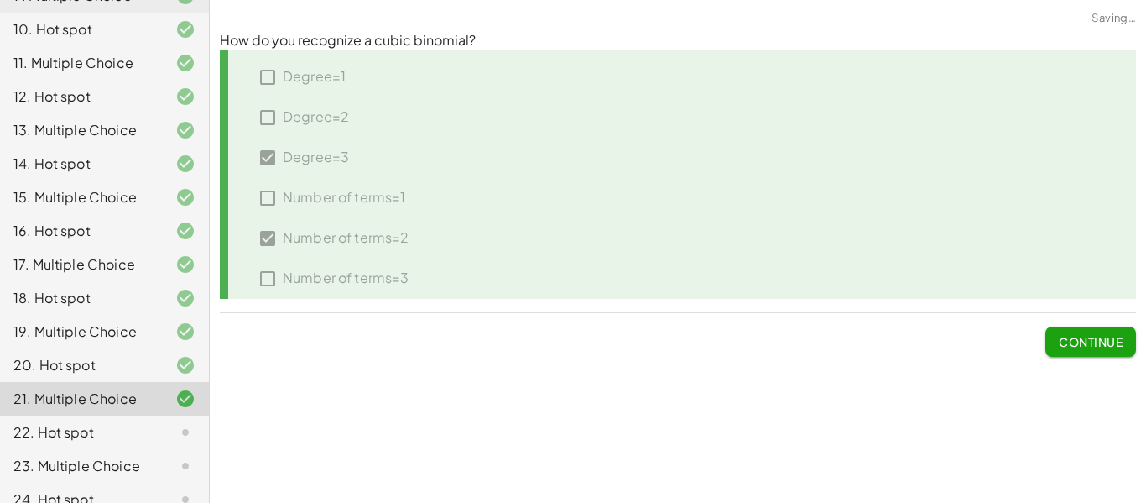
click at [1076, 336] on span "Continue" at bounding box center [1091, 341] width 64 height 15
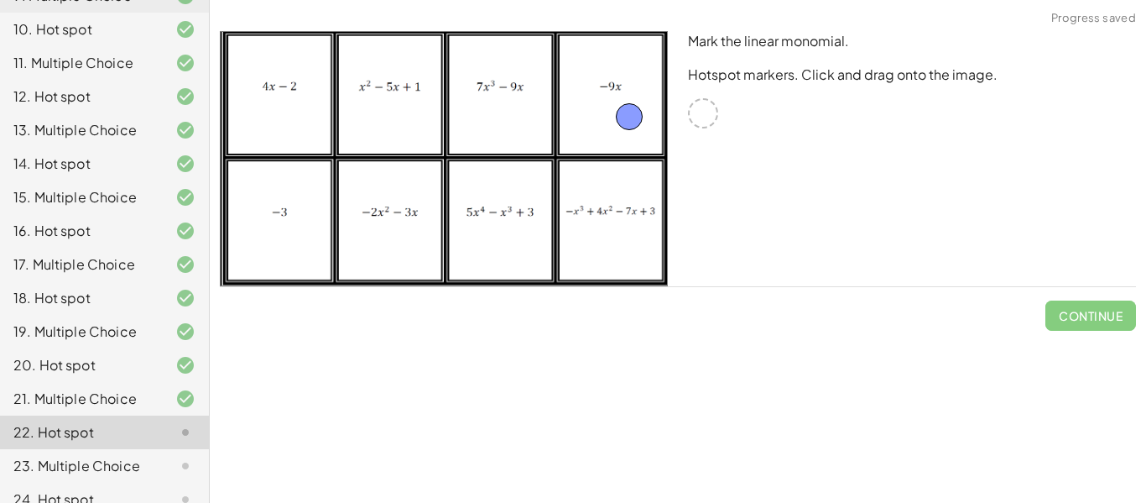
drag, startPoint x: 699, startPoint y: 117, endPoint x: 623, endPoint y: 119, distance: 75.5
click at [1093, 318] on span "Check" at bounding box center [1101, 315] width 44 height 15
click at [1093, 318] on span "Continue" at bounding box center [1091, 315] width 64 height 15
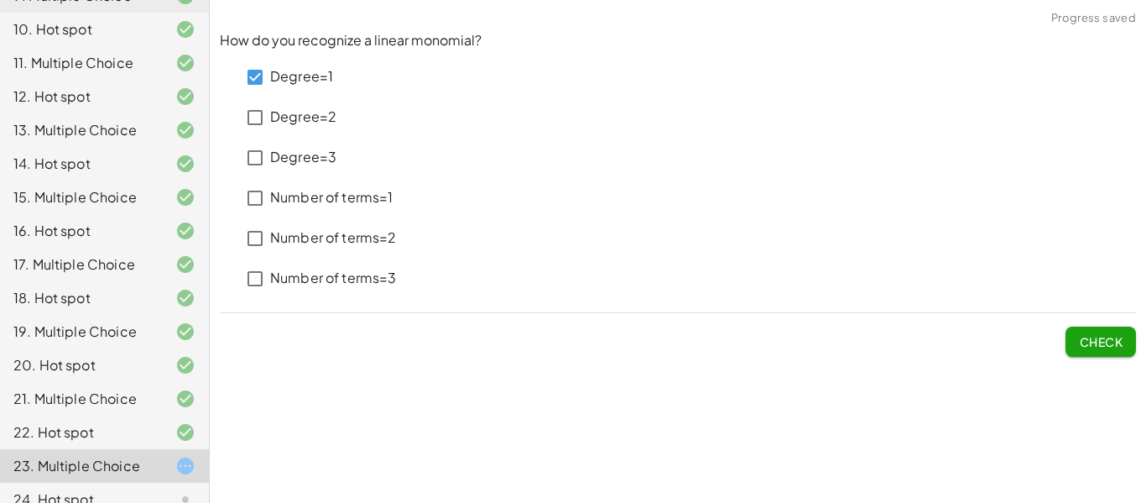
click at [308, 198] on p "Number of terms=1" at bounding box center [331, 197] width 123 height 19
click at [1106, 343] on span "Check" at bounding box center [1101, 341] width 44 height 15
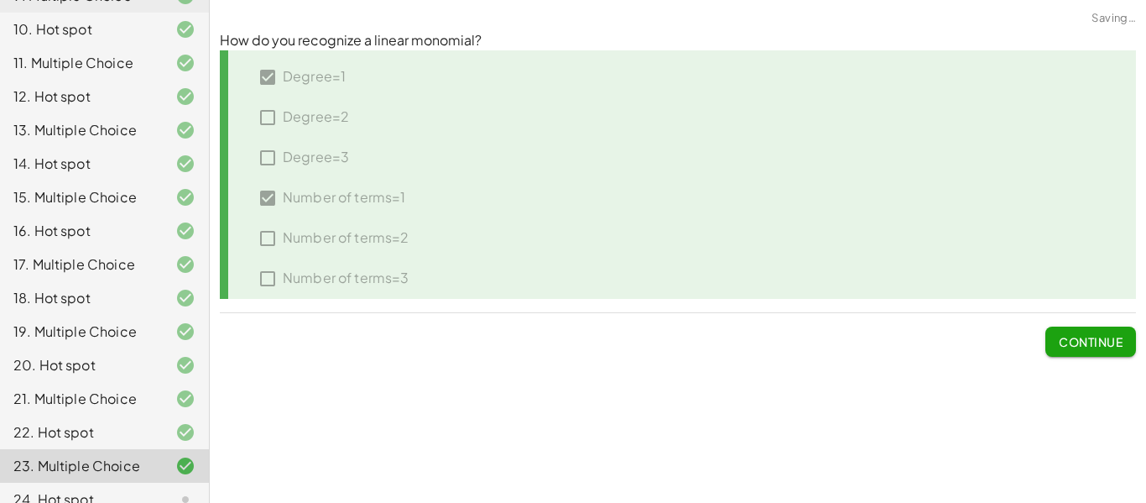
click at [1106, 343] on span "Continue" at bounding box center [1091, 341] width 64 height 15
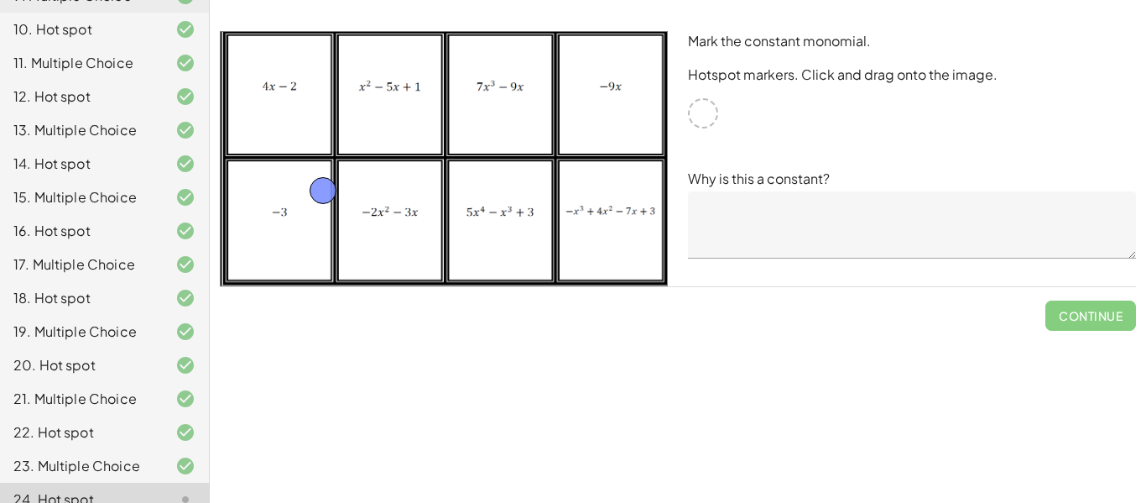
drag, startPoint x: 698, startPoint y: 122, endPoint x: 296, endPoint y: 204, distance: 410.2
click at [787, 210] on textarea at bounding box center [912, 224] width 448 height 67
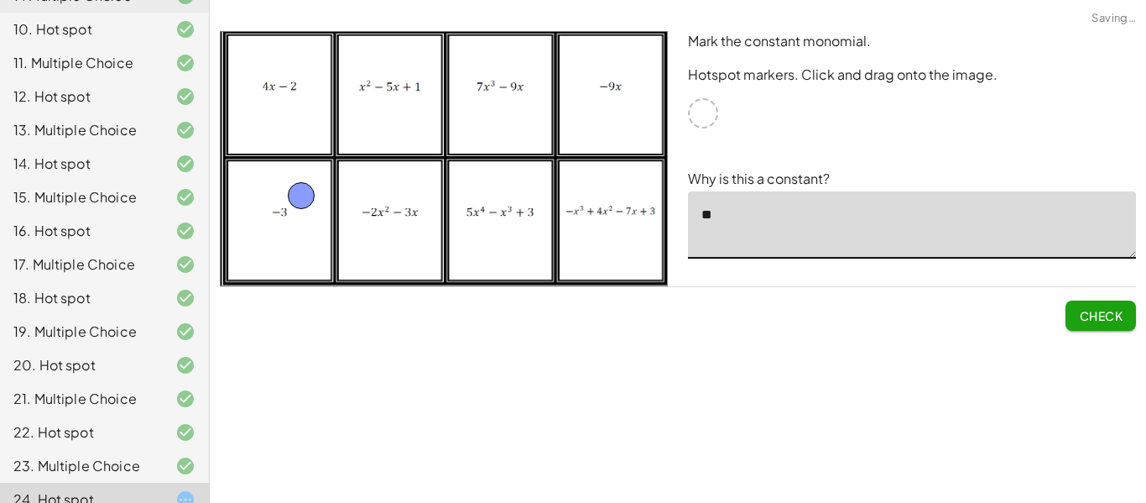
type textarea "*"
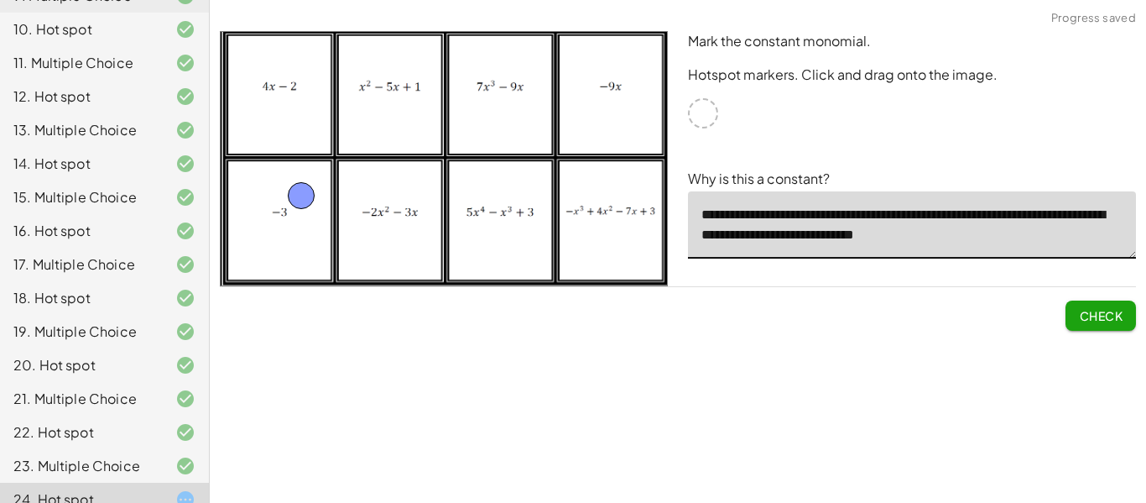
click at [908, 241] on textarea "**********" at bounding box center [912, 224] width 448 height 67
click at [1001, 235] on textarea "**********" at bounding box center [912, 224] width 448 height 67
type textarea "**********"
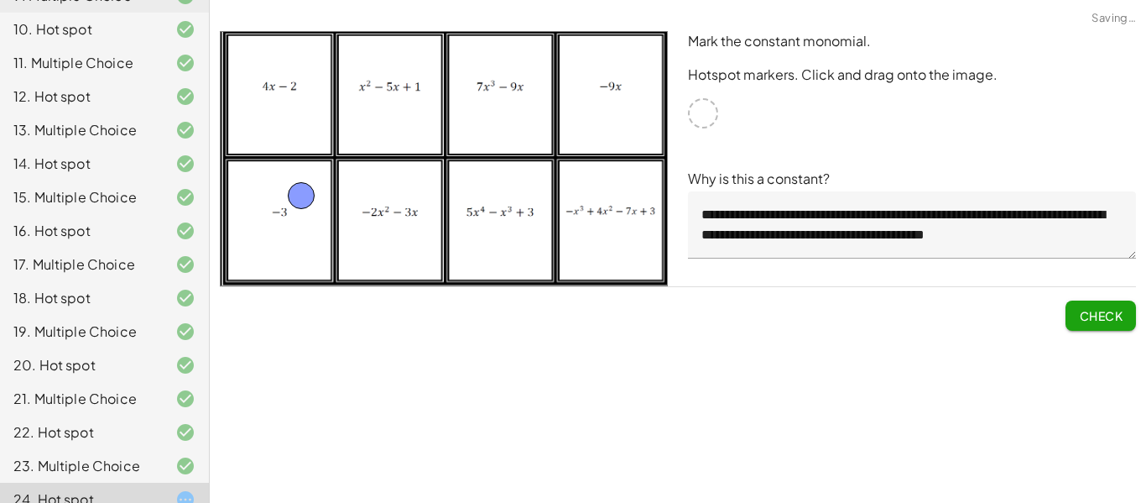
click at [926, 364] on div "You will practice classifying polynomials by the number of terms and by the deg…" at bounding box center [678, 251] width 936 height 503
click at [1116, 308] on span "Check" at bounding box center [1101, 315] width 44 height 15
click at [1116, 308] on span "Continue" at bounding box center [1091, 315] width 64 height 15
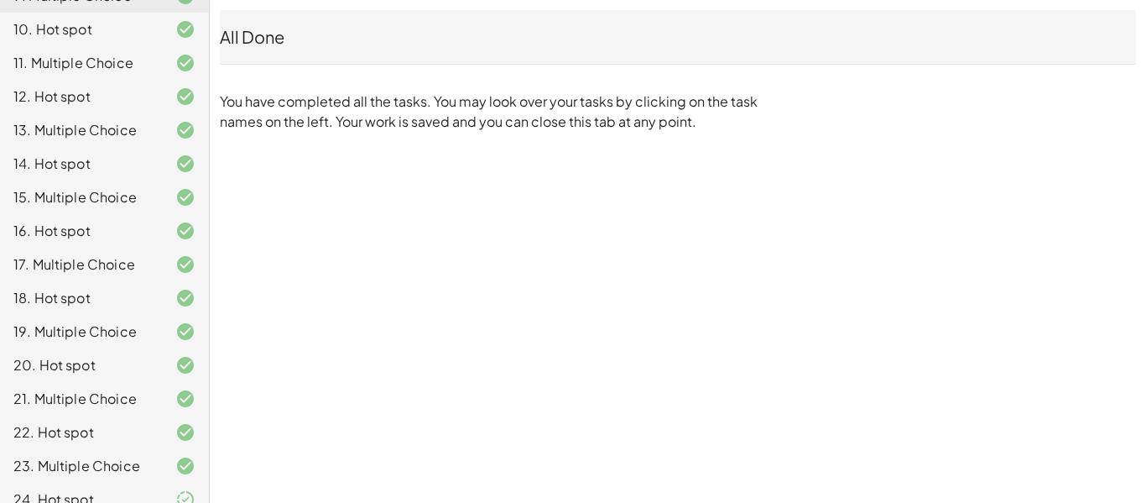
scroll to position [0, 0]
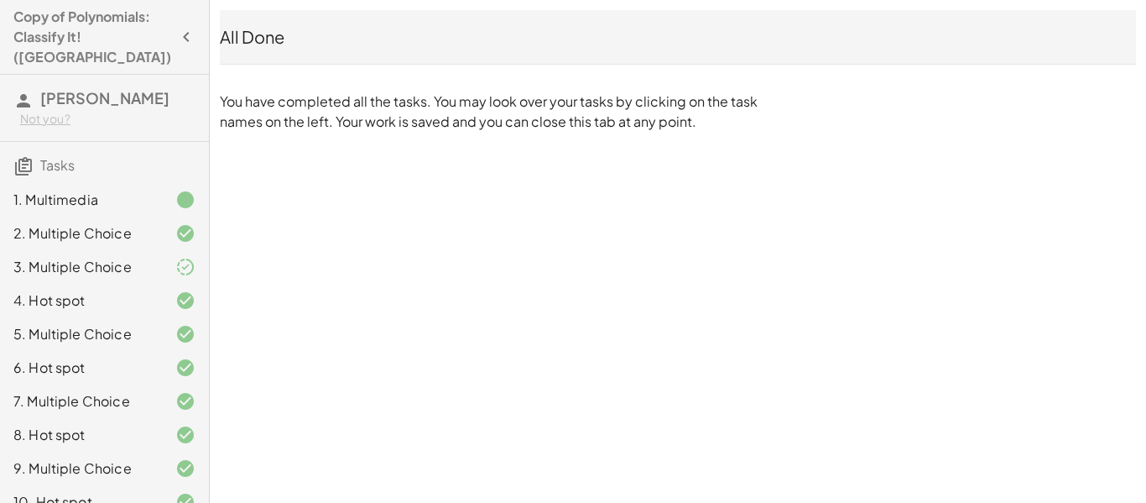
click at [179, 27] on icon "button" at bounding box center [186, 37] width 20 height 20
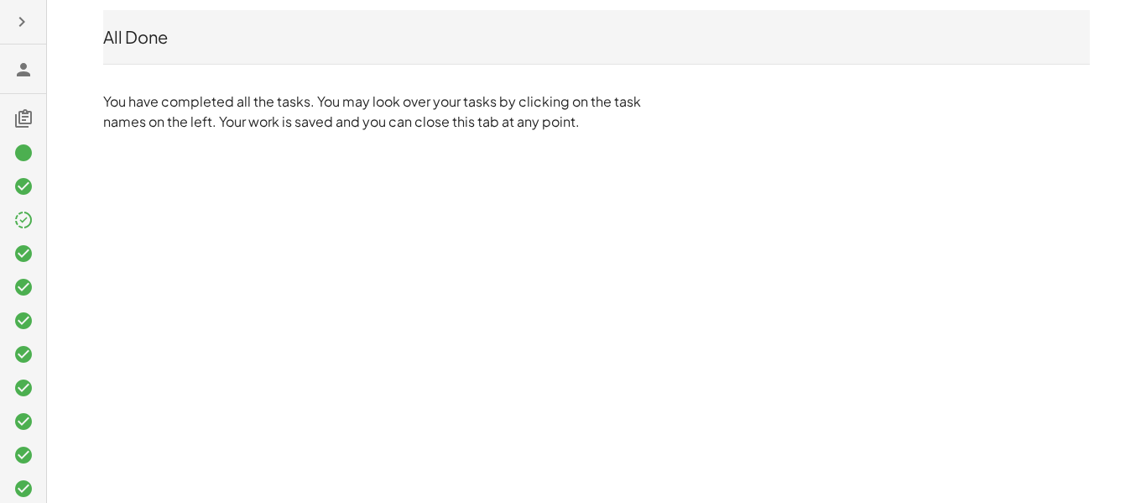
click at [8, 11] on button "button" at bounding box center [22, 22] width 30 height 30
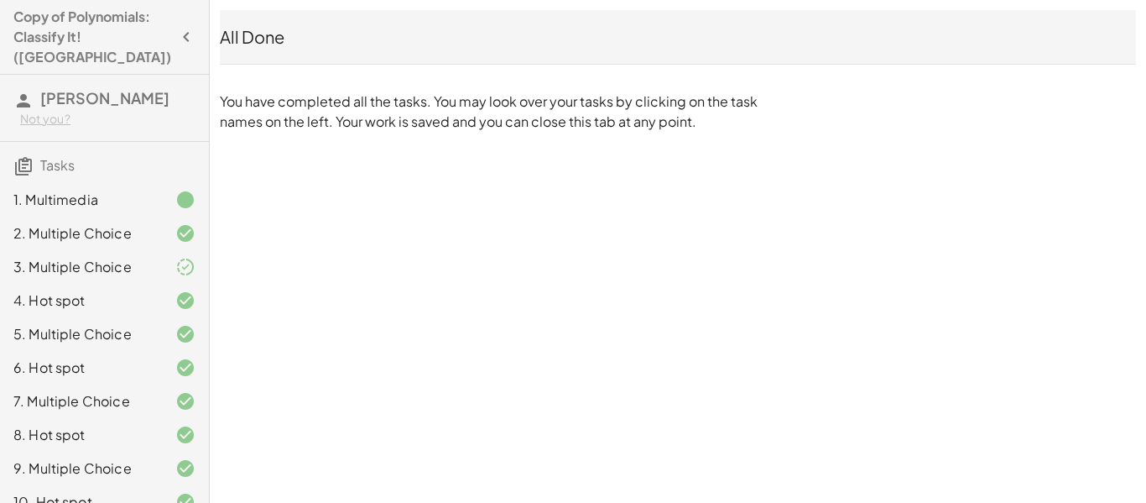
click at [40, 20] on h4 "Copy of Polynomials: Classify It! ([GEOGRAPHIC_DATA])" at bounding box center [92, 37] width 158 height 60
click at [55, 156] on span "Tasks" at bounding box center [57, 165] width 34 height 18
click at [73, 88] on span "[PERSON_NAME]" at bounding box center [104, 97] width 129 height 19
click at [232, 34] on div "All Done" at bounding box center [678, 36] width 916 height 23
click at [48, 156] on span "Tasks" at bounding box center [57, 165] width 34 height 18
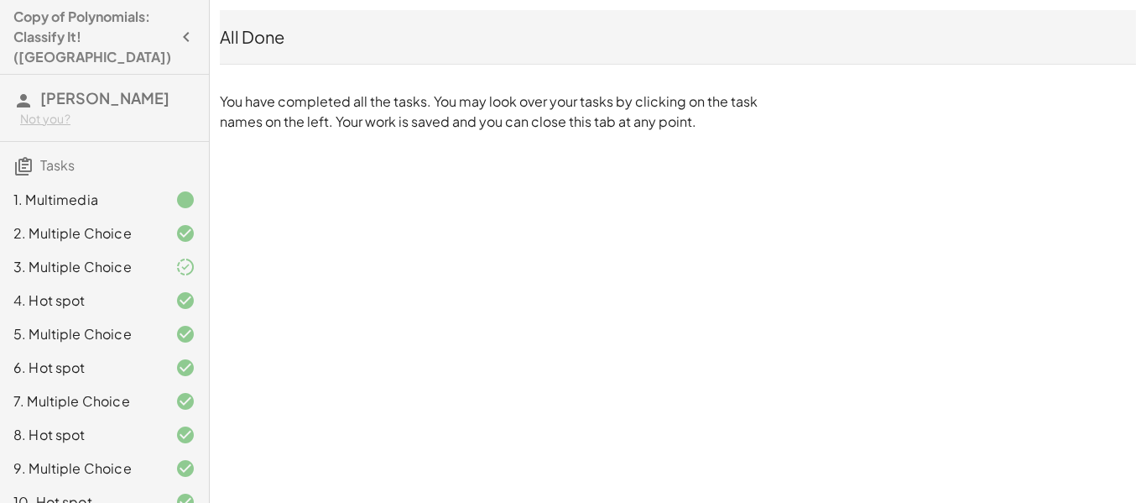
scroll to position [472, 0]
